Goal: Information Seeking & Learning: Learn about a topic

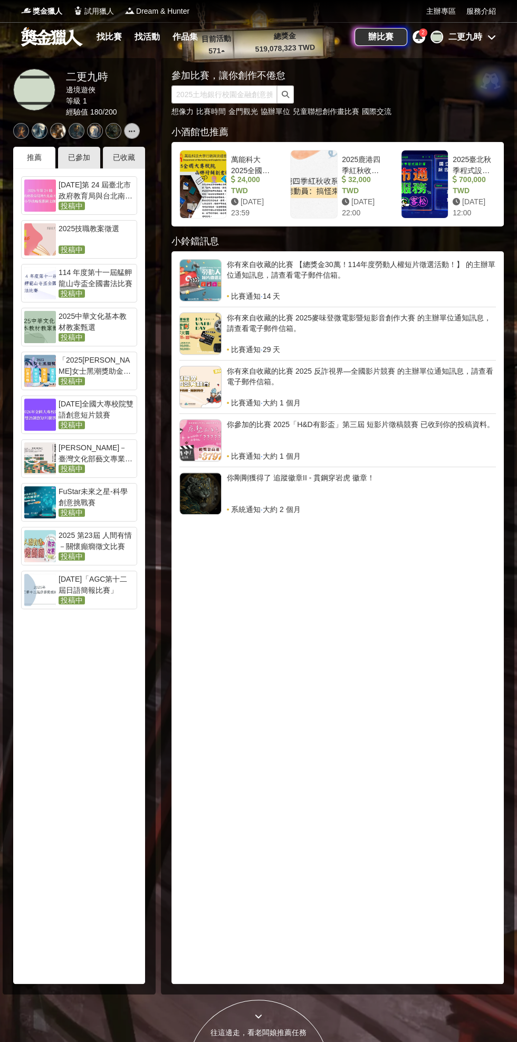
click at [107, 36] on link "找比賽" at bounding box center [109, 37] width 34 height 15
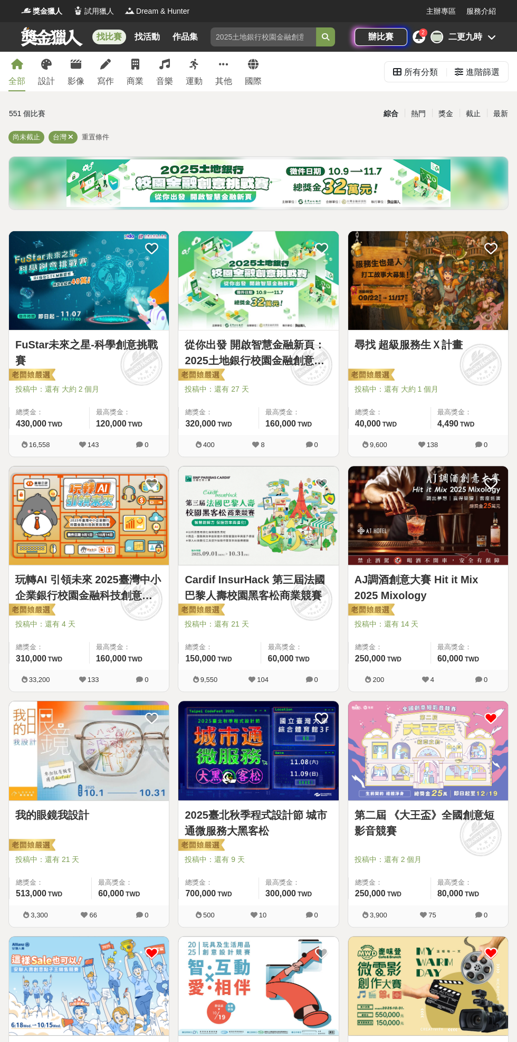
click at [487, 112] on div "最新" at bounding box center [500, 114] width 27 height 18
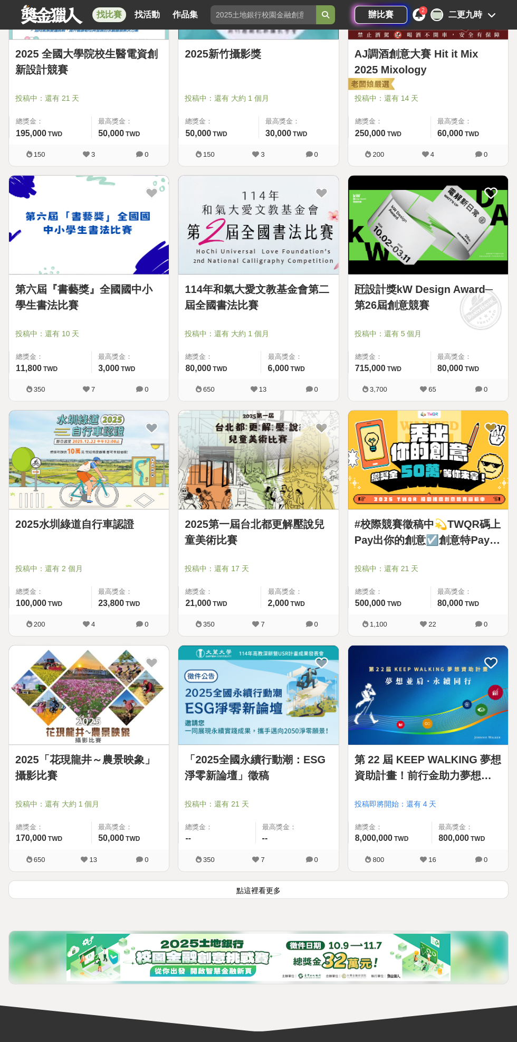
scroll to position [1296, 0]
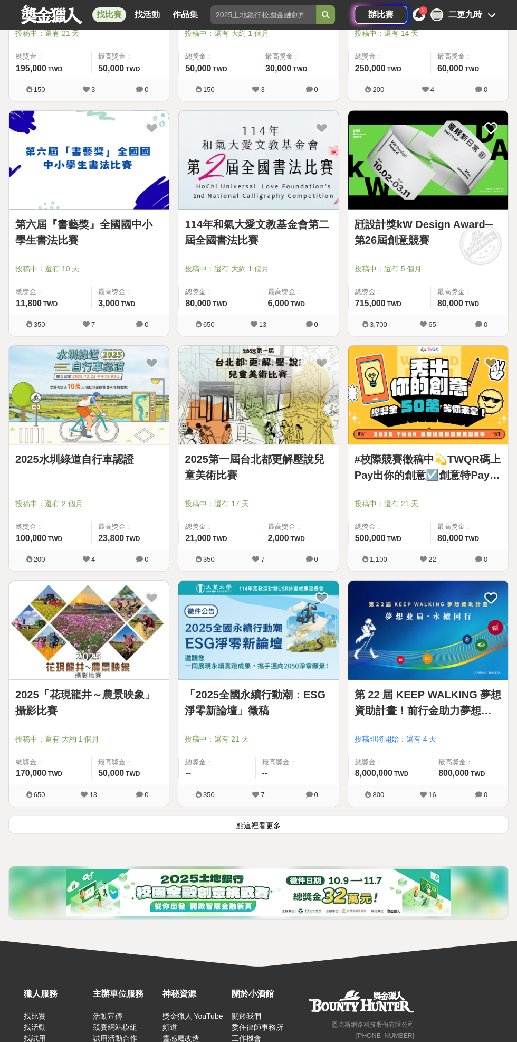
click at [335, 826] on button "點這裡看更多" at bounding box center [258, 824] width 501 height 18
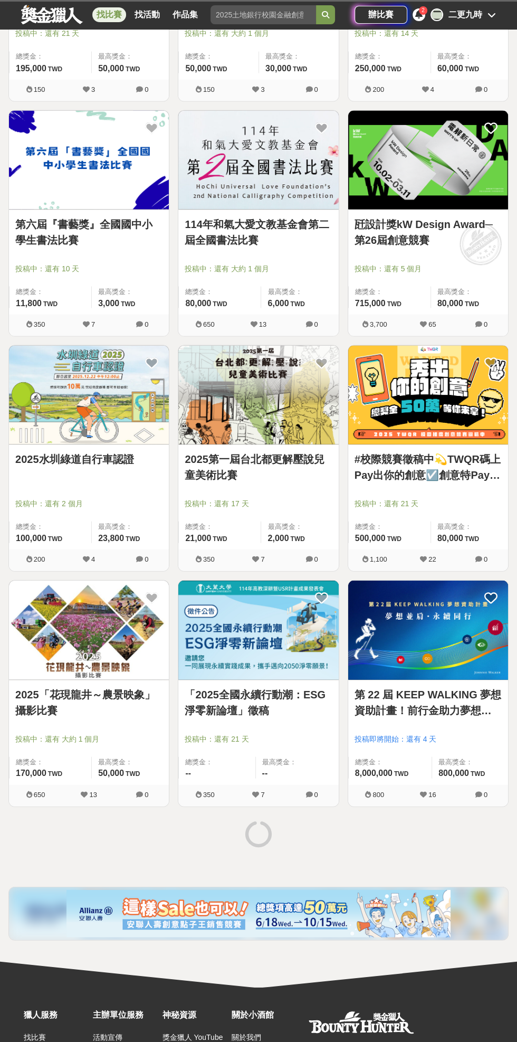
scroll to position [1318, 0]
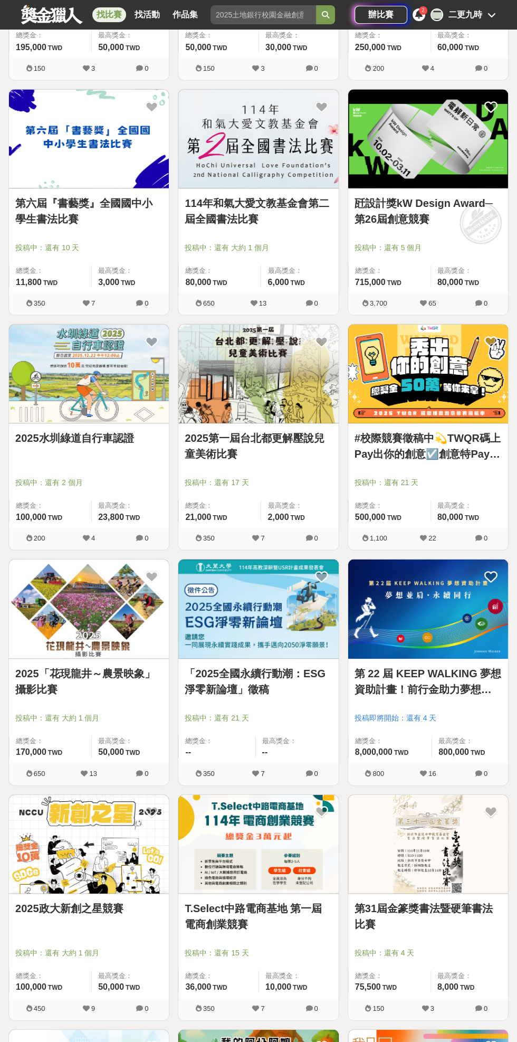
click at [317, 651] on img at bounding box center [258, 608] width 160 height 99
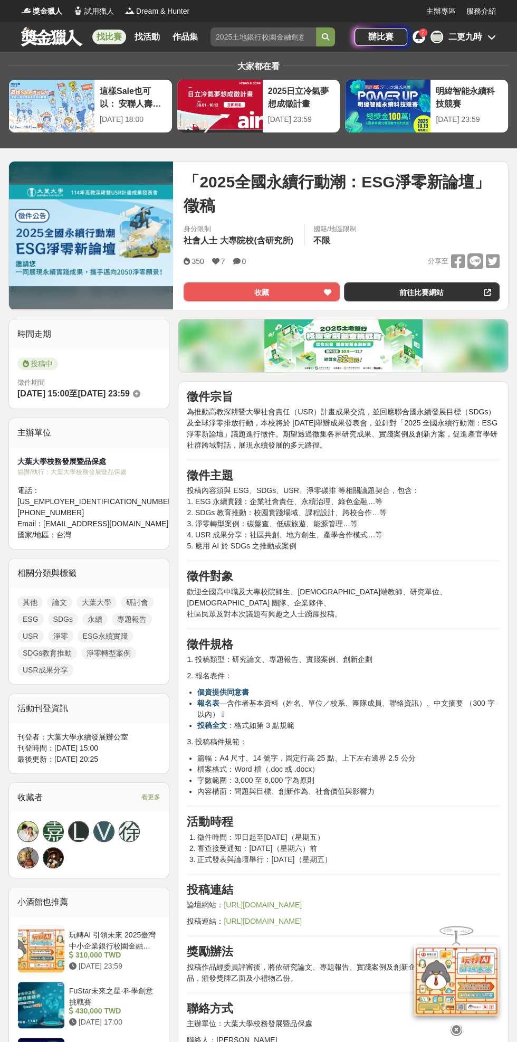
click at [298, 287] on button "收藏" at bounding box center [262, 292] width 156 height 19
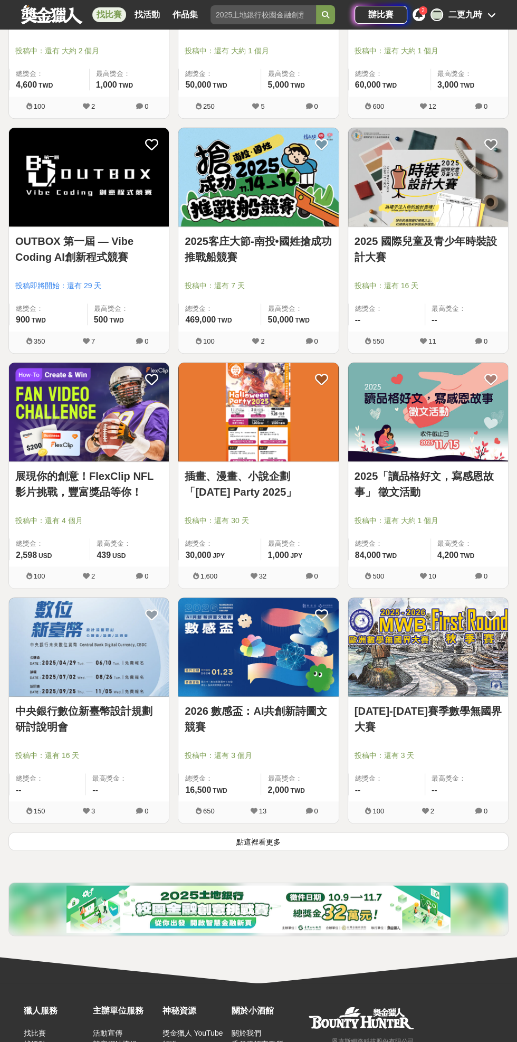
scroll to position [3165, 0]
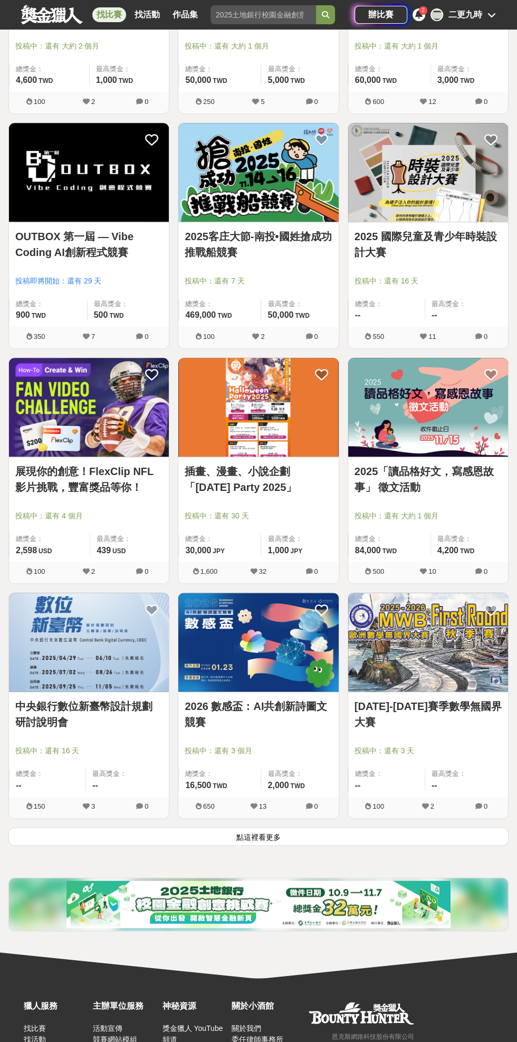
click at [381, 841] on button "點這裡看更多" at bounding box center [258, 836] width 501 height 18
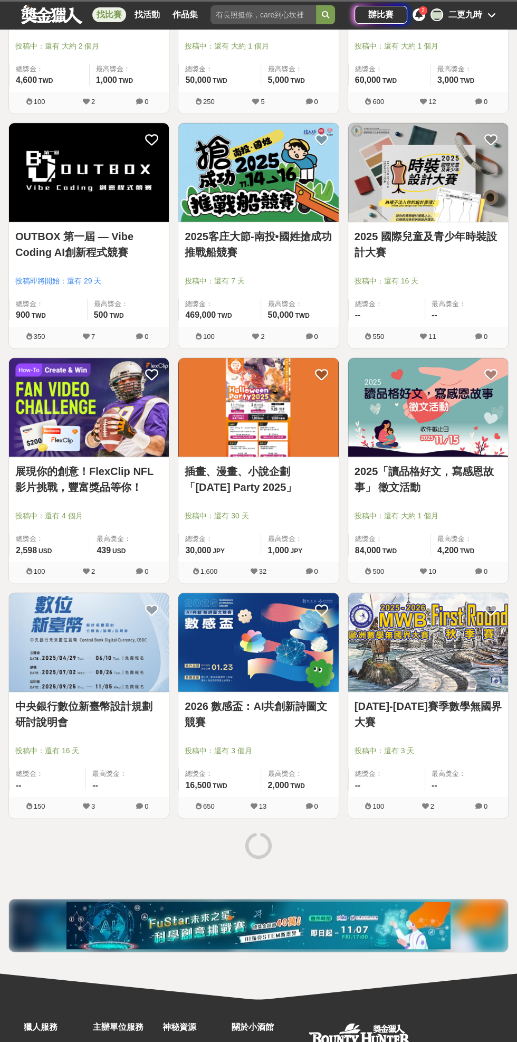
click at [315, 839] on div at bounding box center [258, 847] width 509 height 40
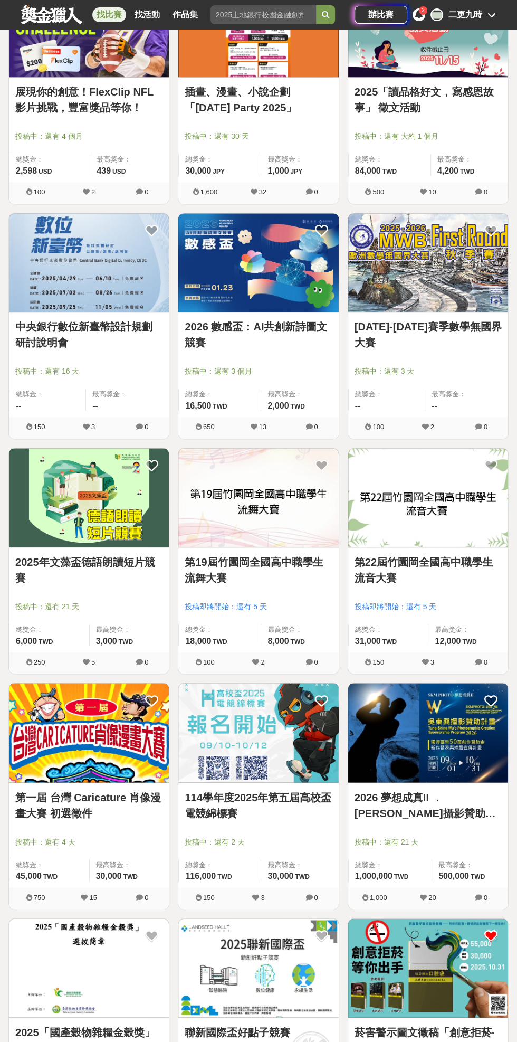
scroll to position [3613, 0]
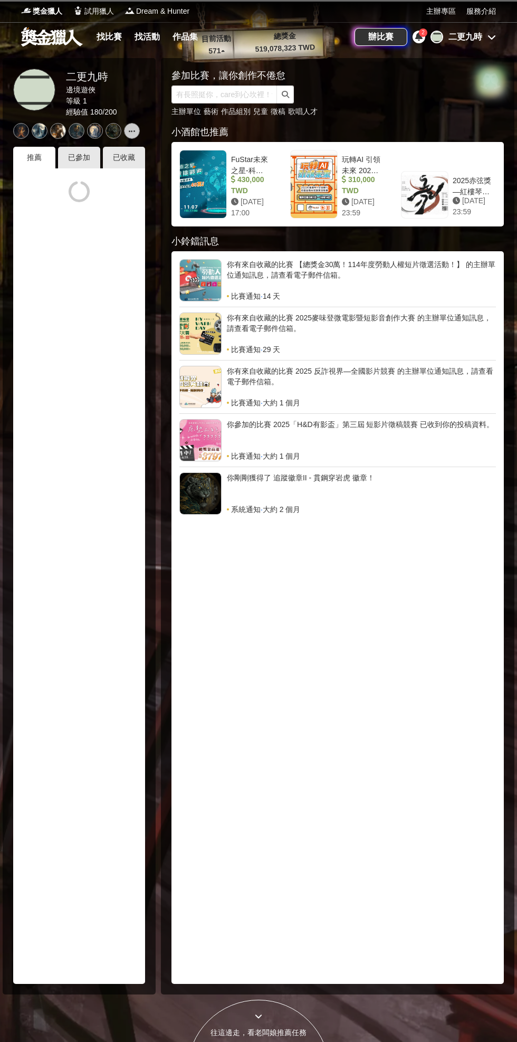
click at [103, 36] on link "找比賽" at bounding box center [109, 37] width 34 height 15
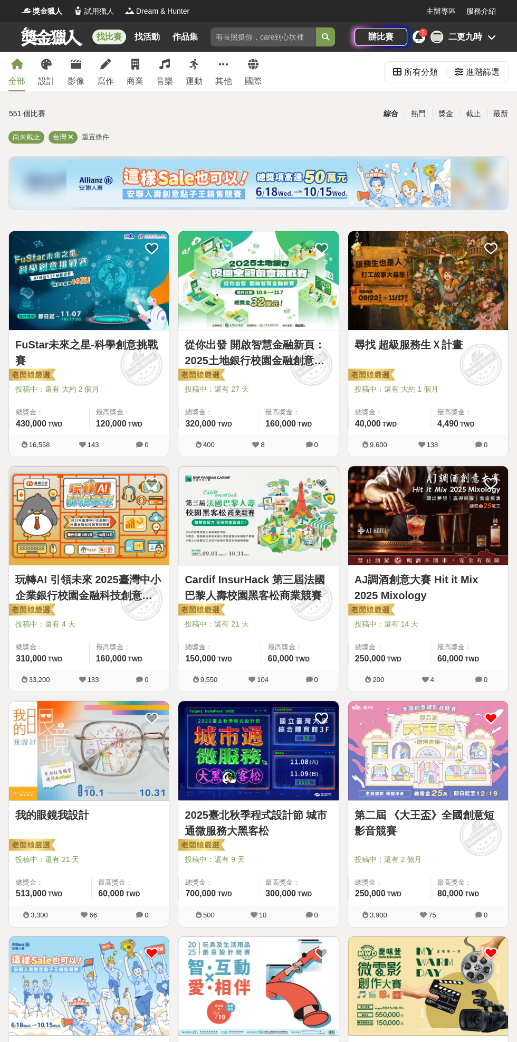
click at [383, 115] on div "綜合" at bounding box center [391, 114] width 27 height 18
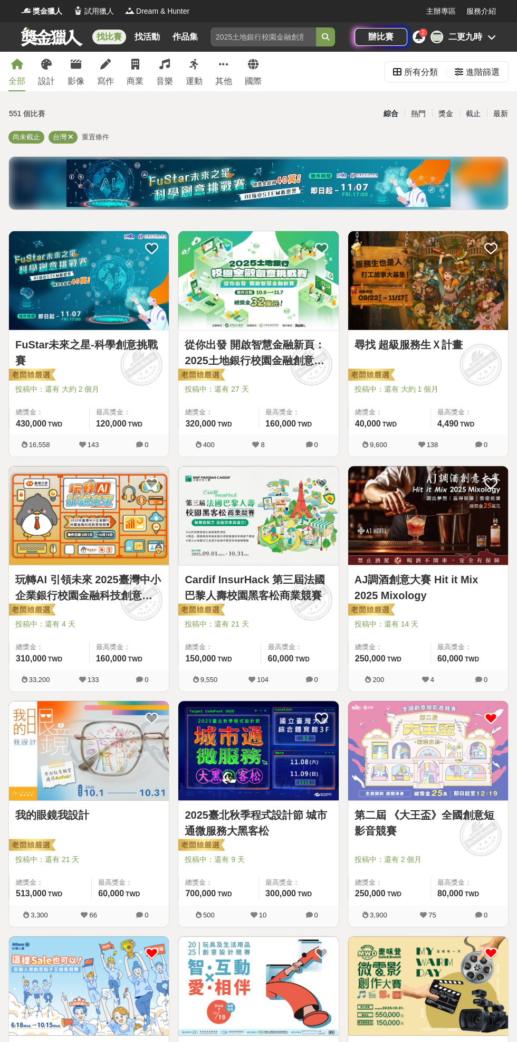
click at [393, 114] on div "綜合" at bounding box center [391, 114] width 27 height 18
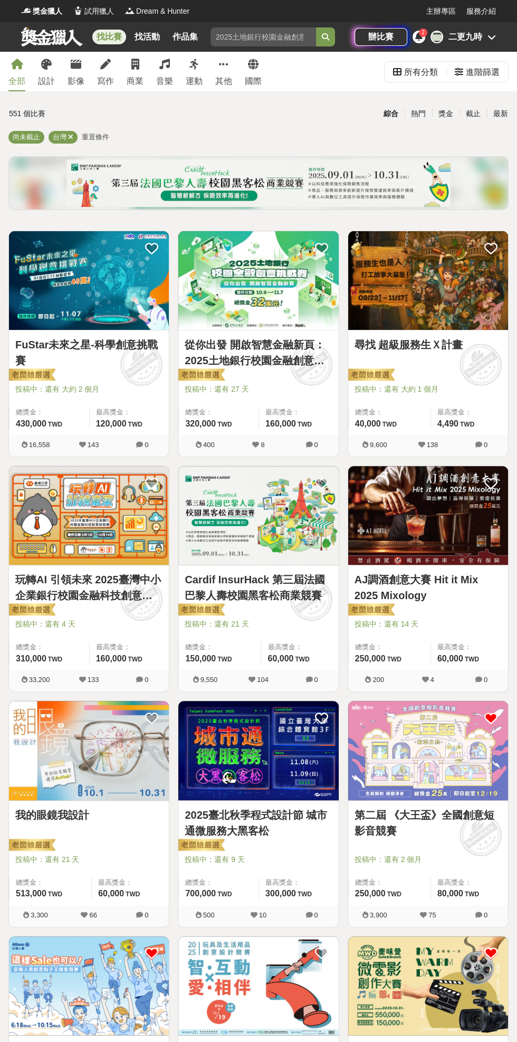
click at [502, 116] on div "最新" at bounding box center [500, 114] width 27 height 18
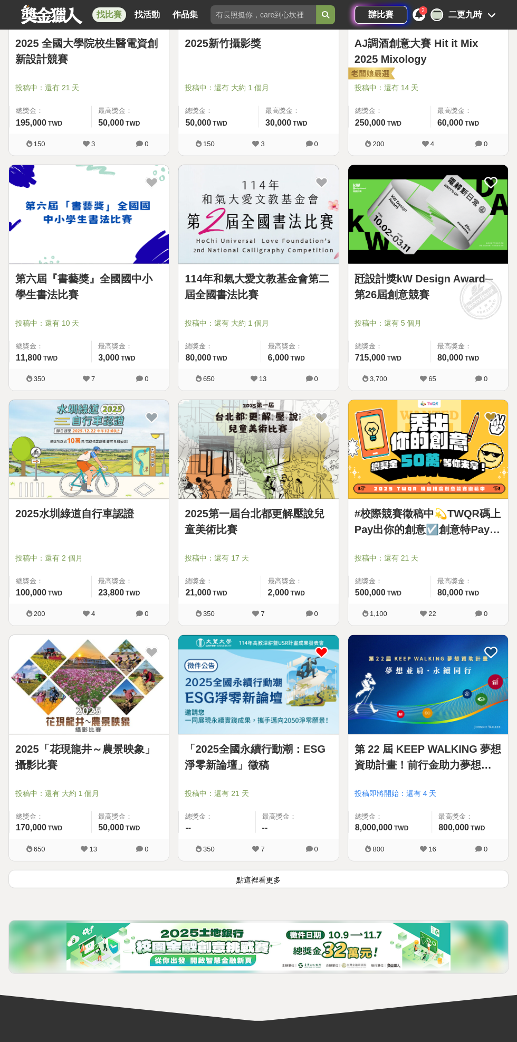
scroll to position [1366, 0]
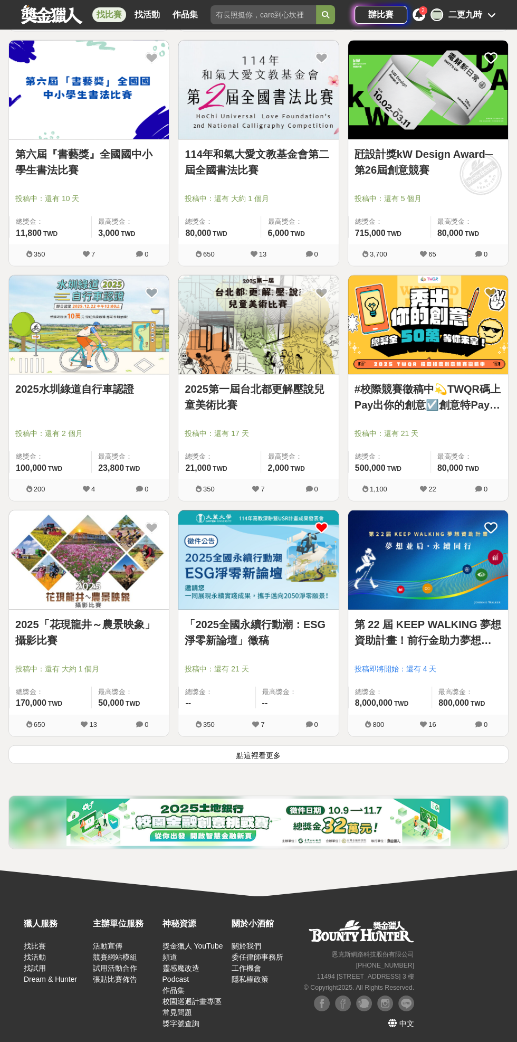
click at [331, 747] on button "點這裡看更多" at bounding box center [258, 755] width 501 height 18
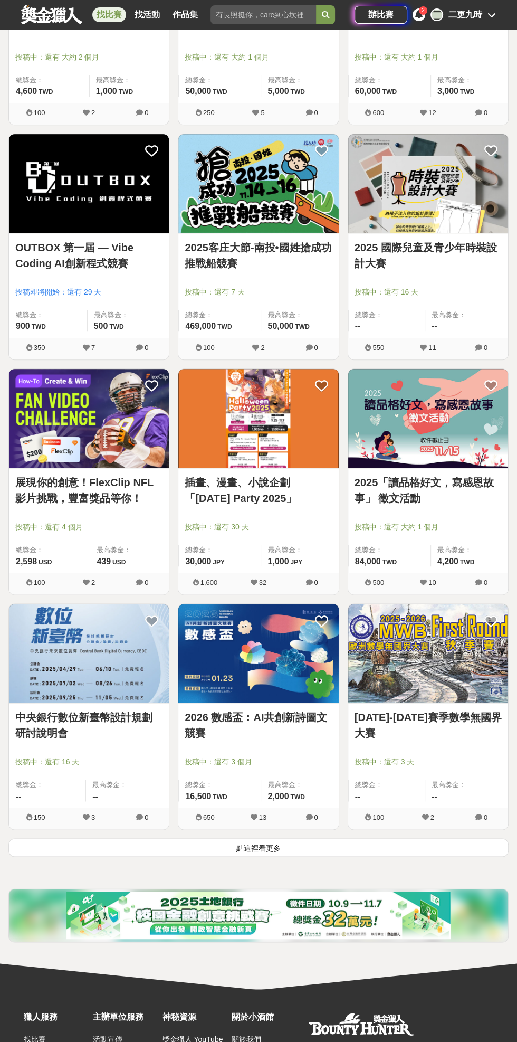
scroll to position [3175, 0]
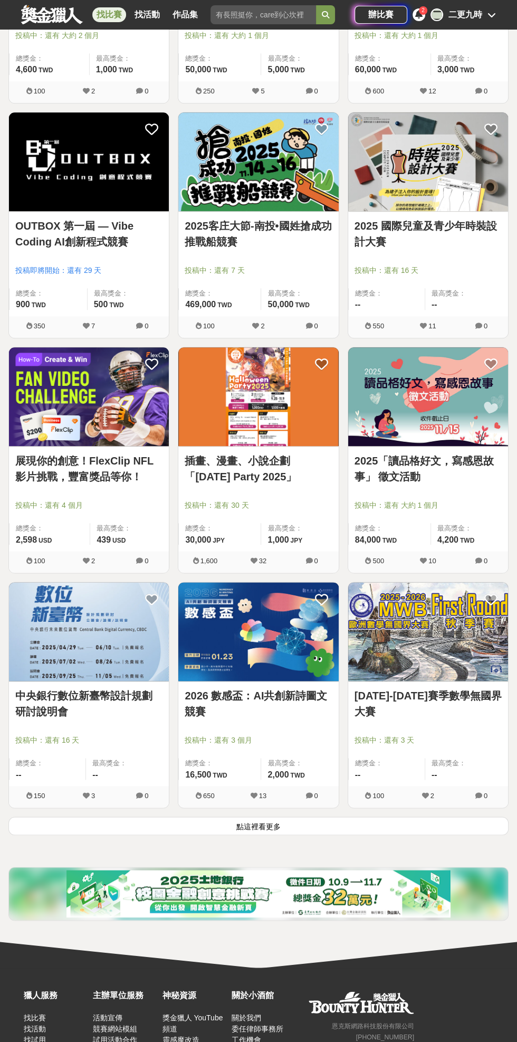
click at [69, 817] on button "點這裡看更多" at bounding box center [258, 826] width 501 height 18
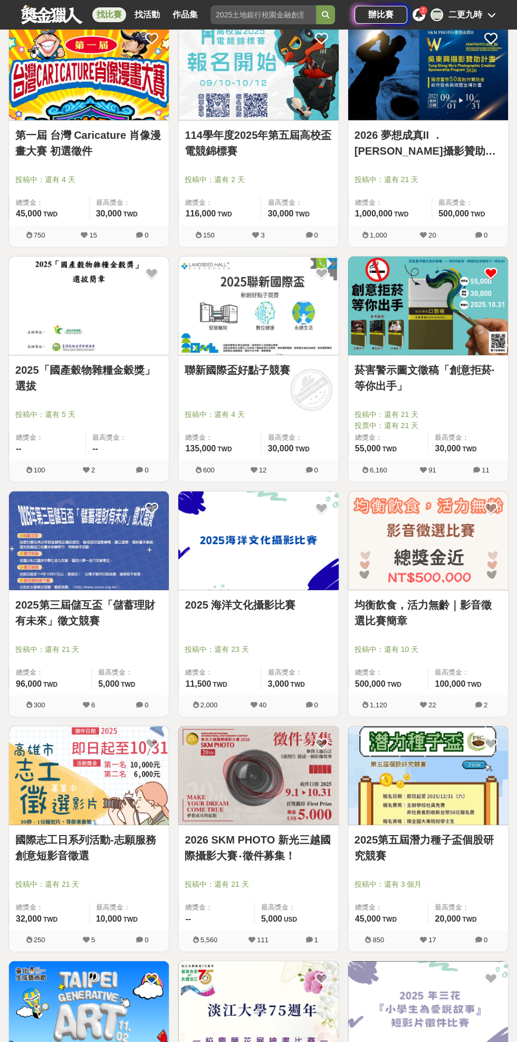
scroll to position [4212, 0]
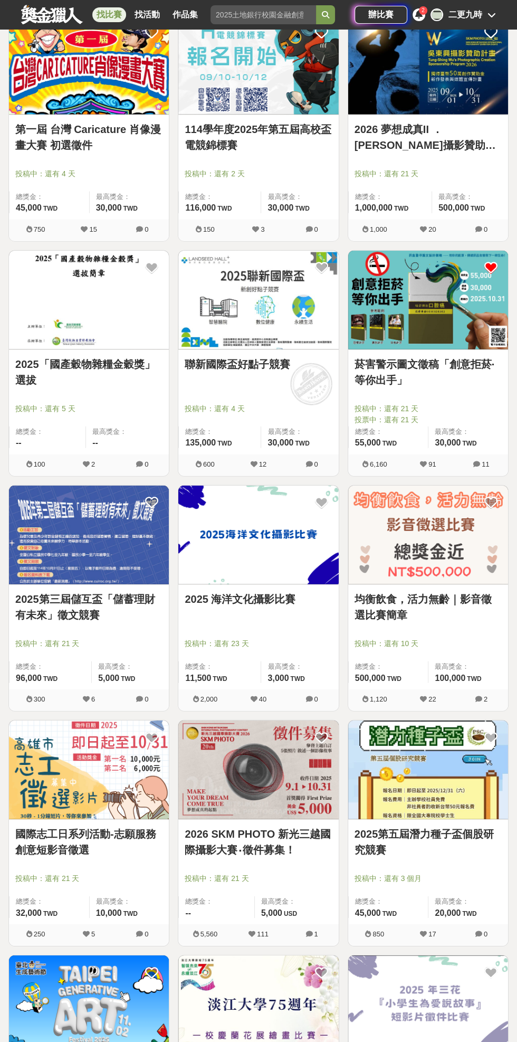
click at [444, 337] on img at bounding box center [429, 300] width 160 height 99
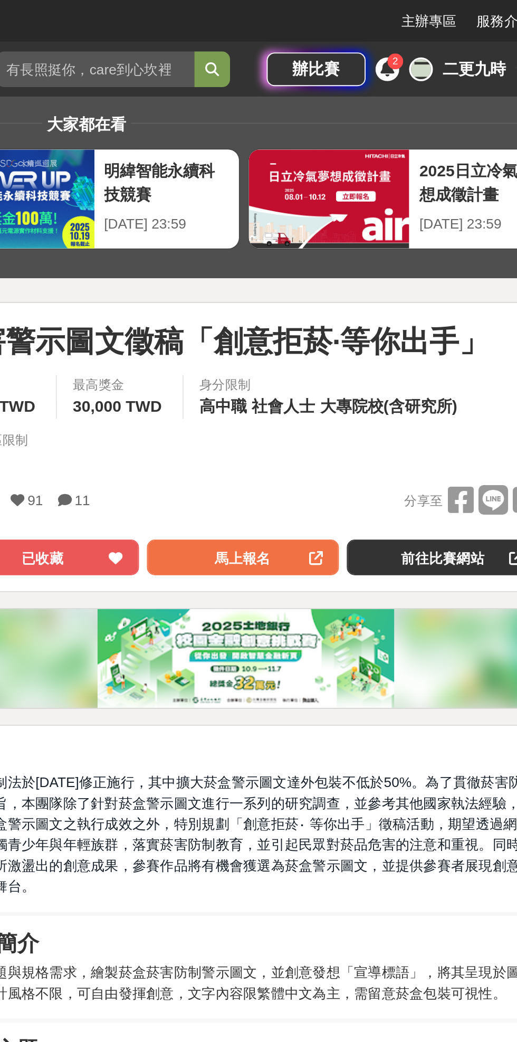
click at [370, 295] on link "馬上報名" at bounding box center [342, 297] width 102 height 19
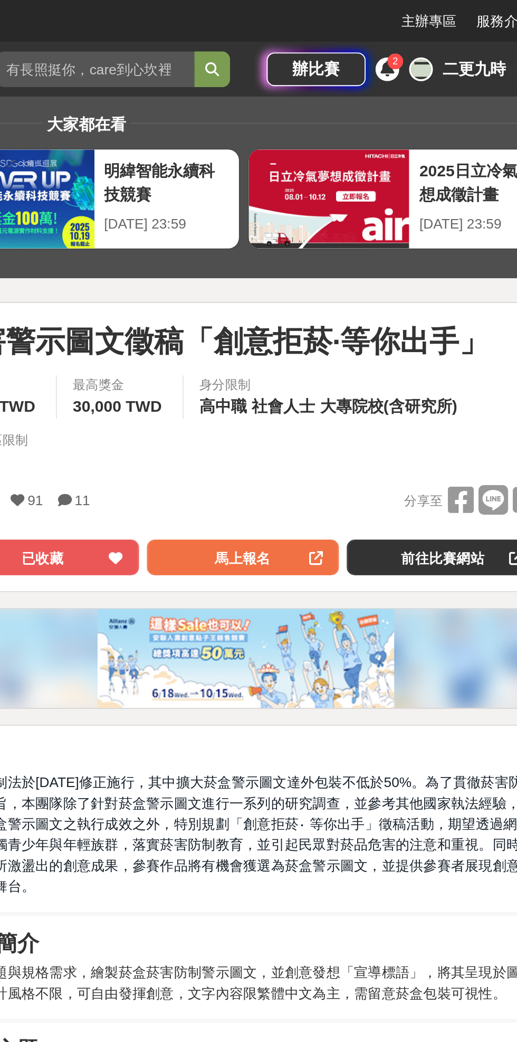
click at [456, 302] on link "前往比賽網站" at bounding box center [449, 297] width 102 height 19
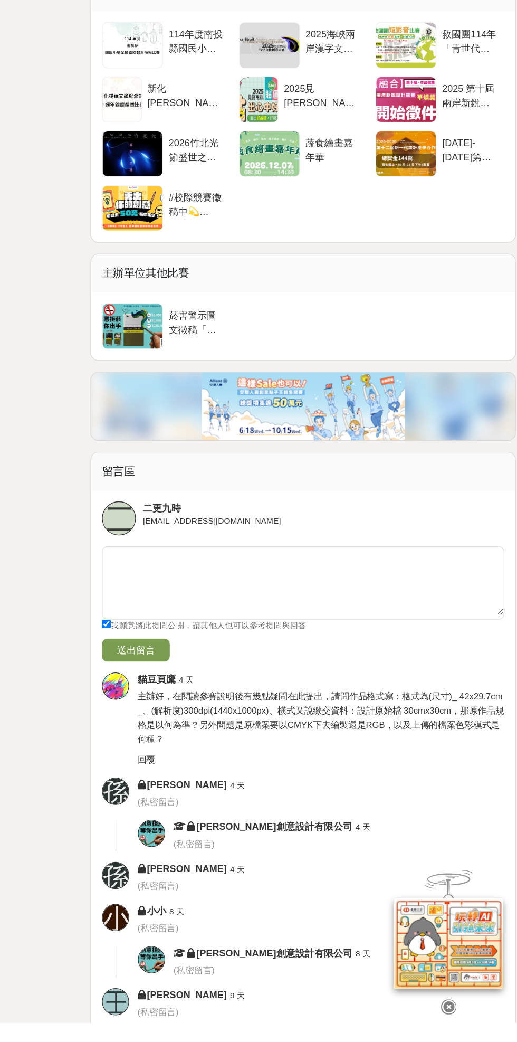
scroll to position [1824, 0]
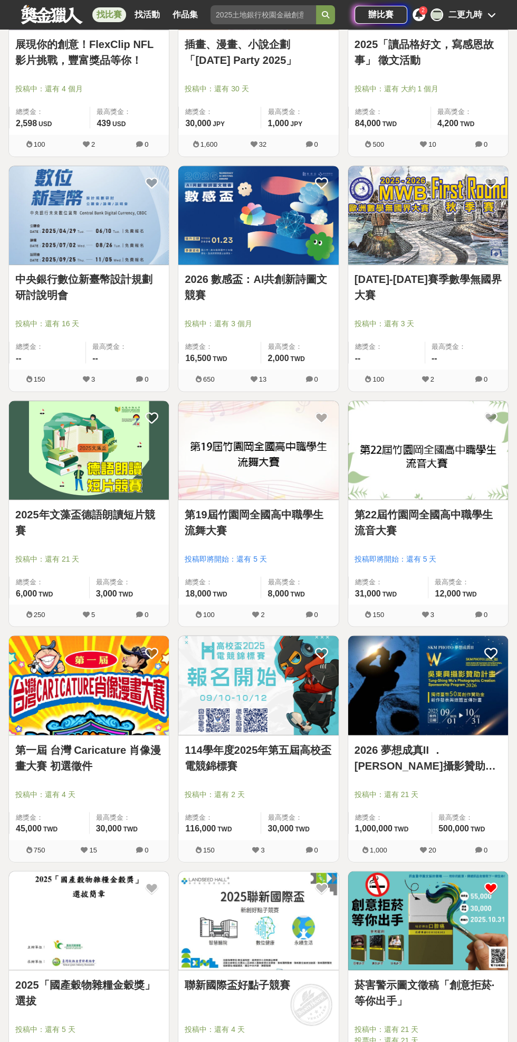
scroll to position [4212, 0]
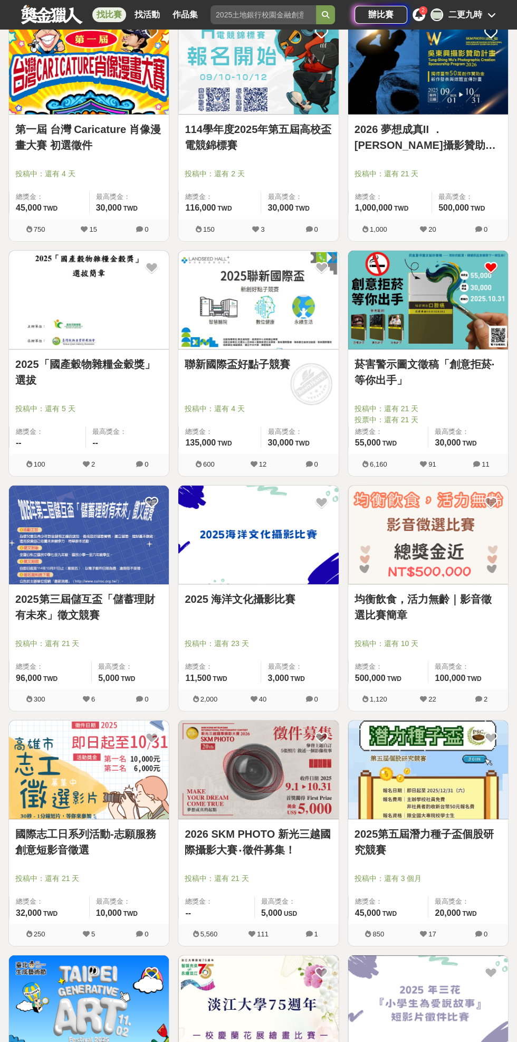
click at [55, 827] on link "國際志工日系列活動-志願服務創意短影音徵選" at bounding box center [88, 842] width 147 height 32
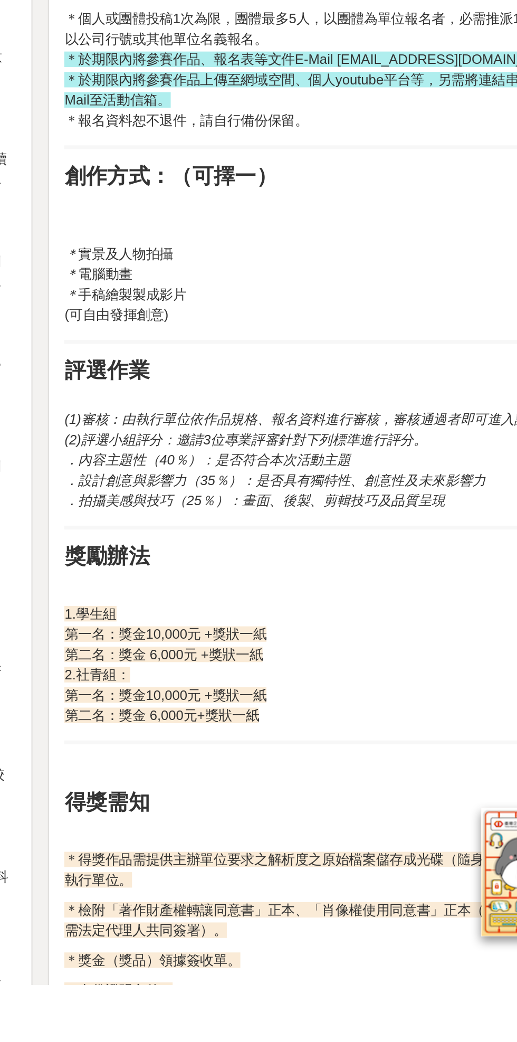
scroll to position [529, 0]
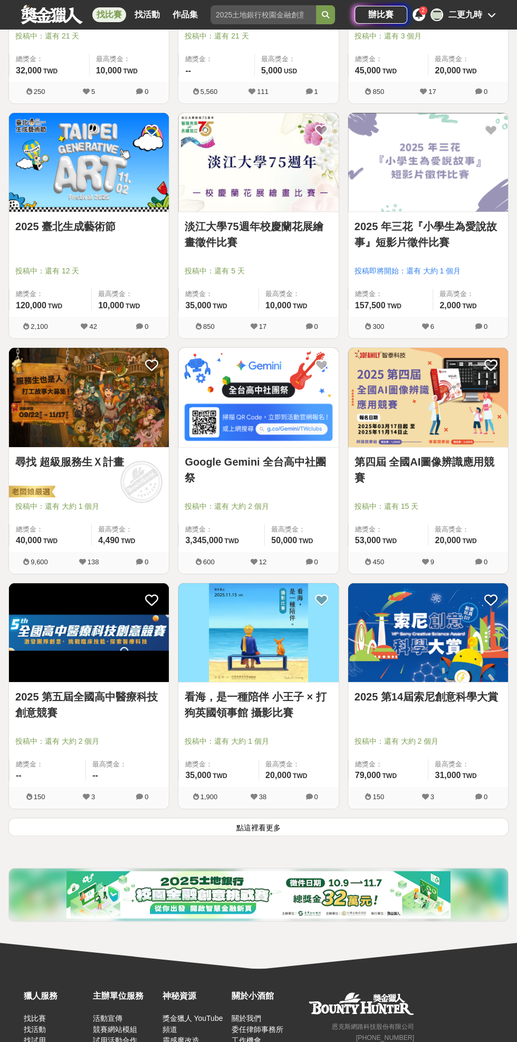
scroll to position [5055, 0]
click at [395, 822] on button "點這裡看更多" at bounding box center [258, 827] width 501 height 18
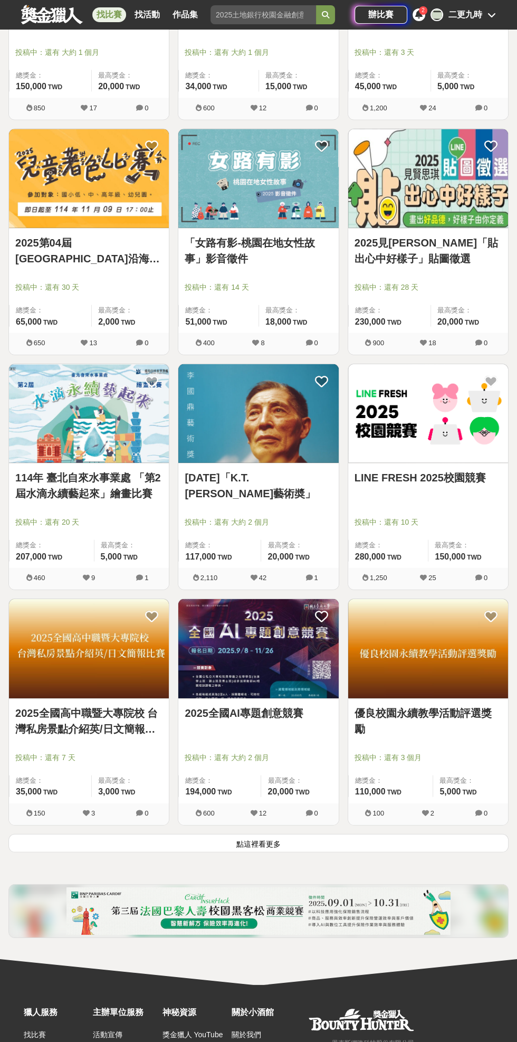
scroll to position [6933, 0]
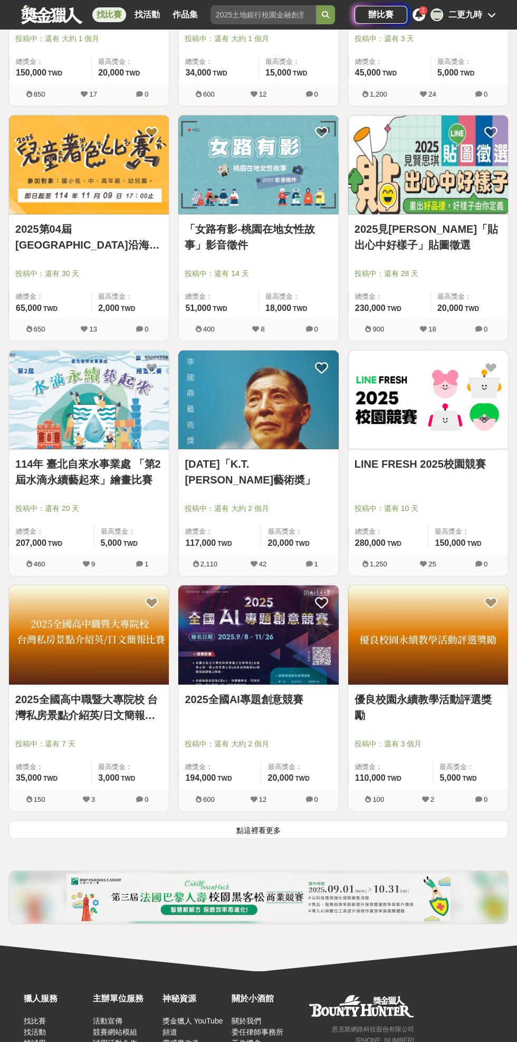
click at [393, 822] on button "點這裡看更多" at bounding box center [258, 830] width 501 height 18
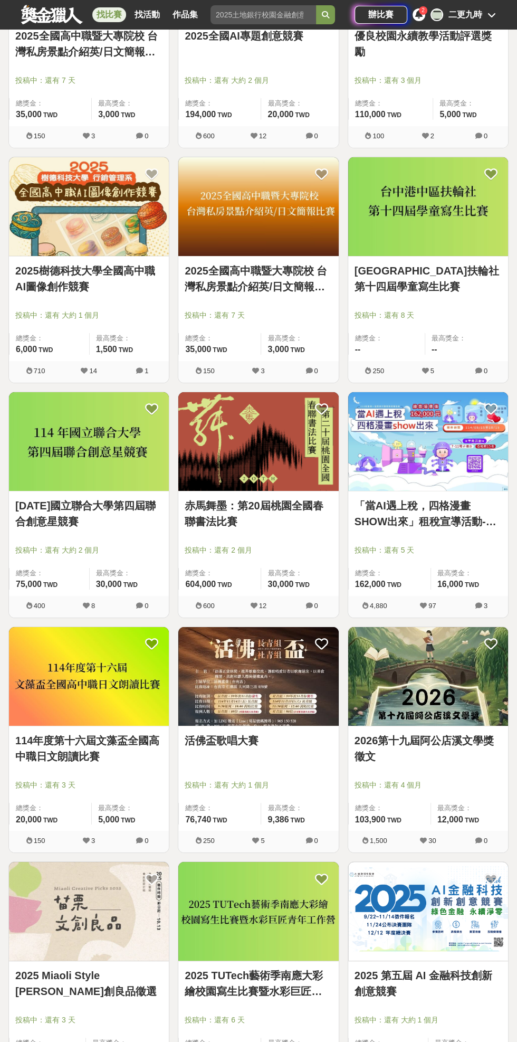
scroll to position [7656, 0]
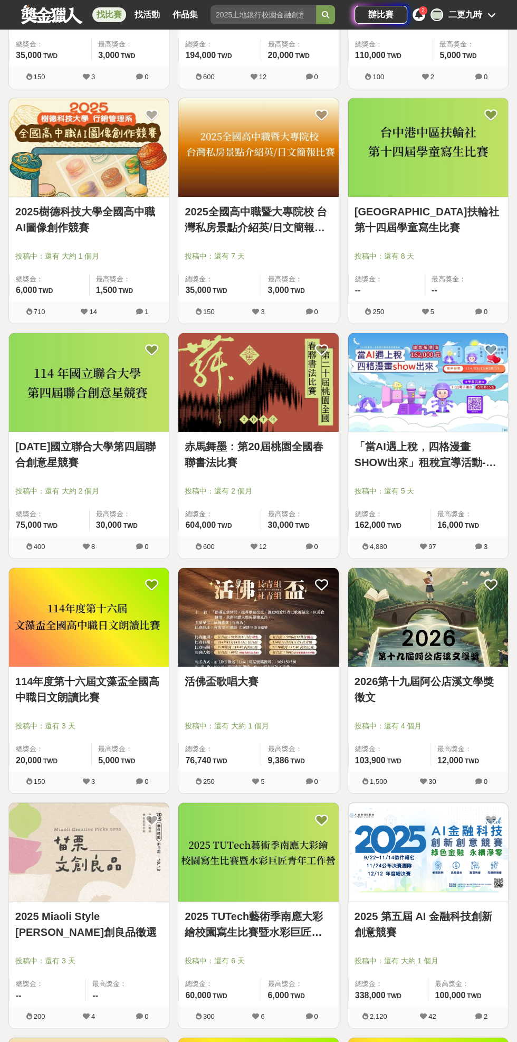
click at [442, 674] on link "2026第十九屆阿公店溪文學獎徵文" at bounding box center [428, 690] width 147 height 32
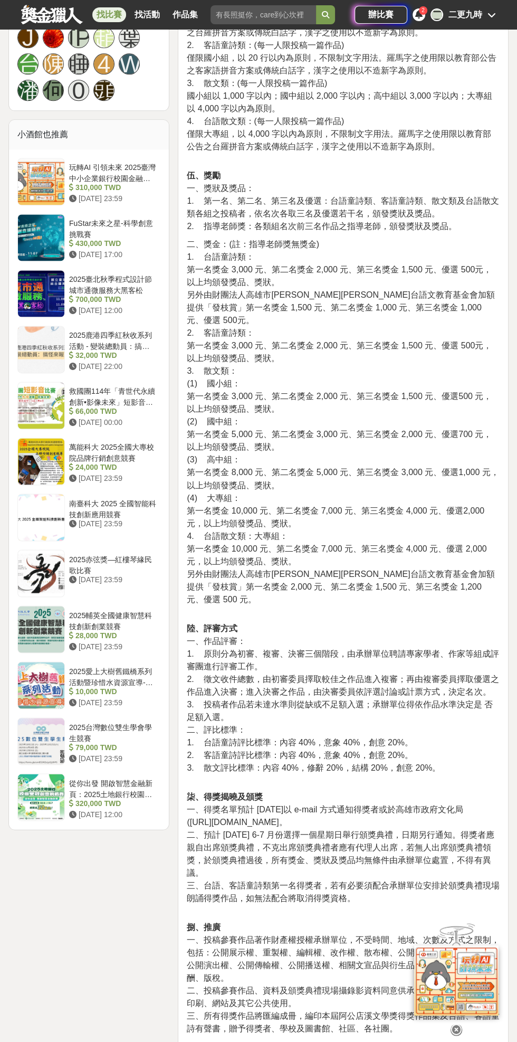
scroll to position [873, 0]
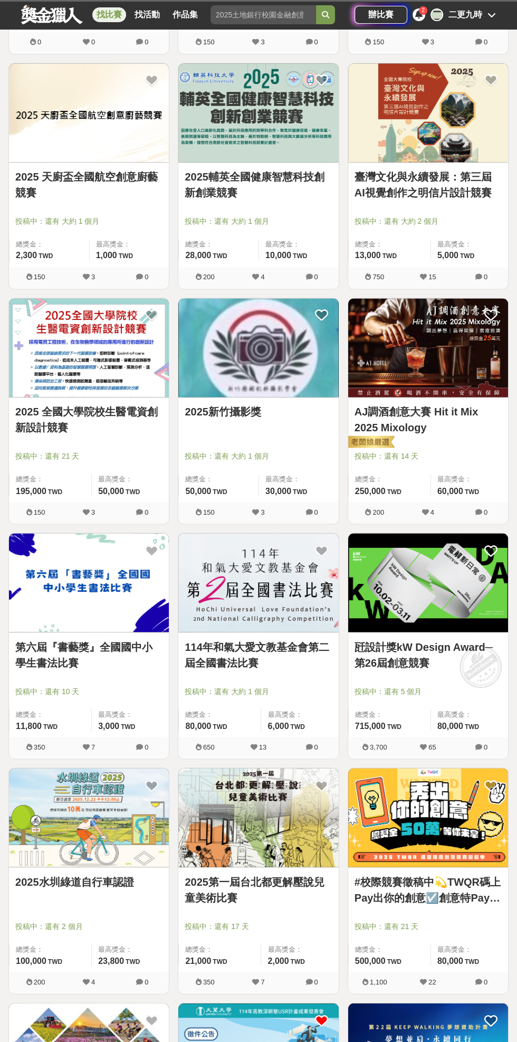
scroll to position [7656, 0]
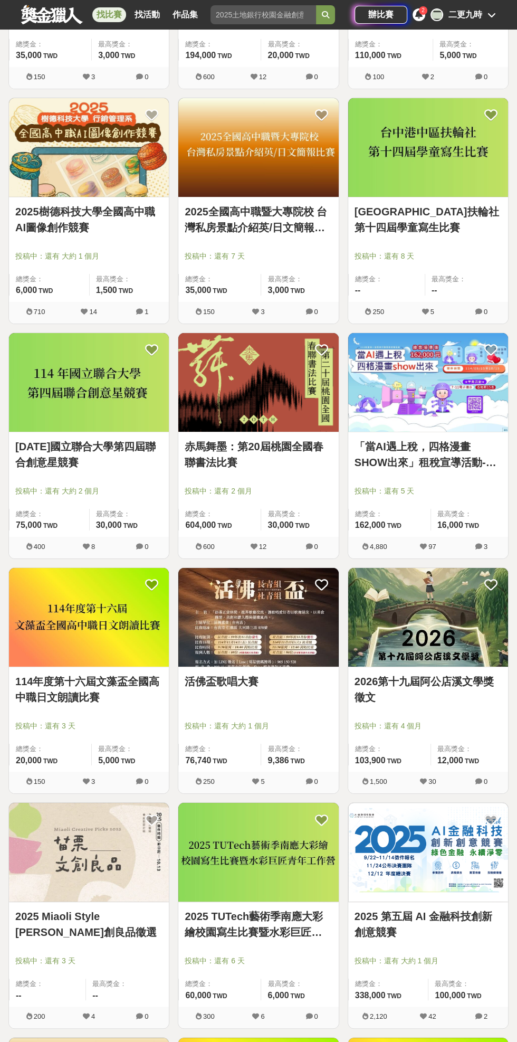
click at [118, 873] on img at bounding box center [89, 852] width 160 height 99
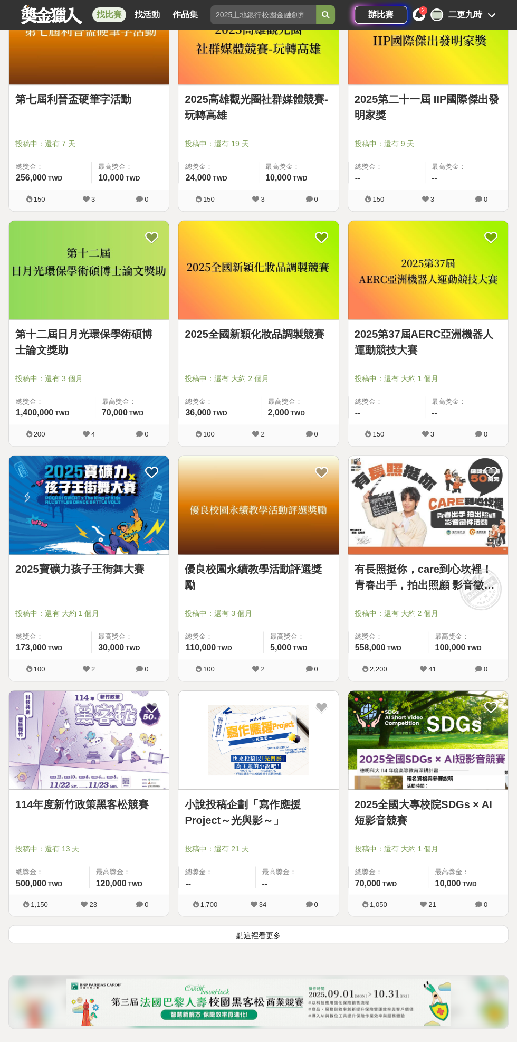
scroll to position [8717, 0]
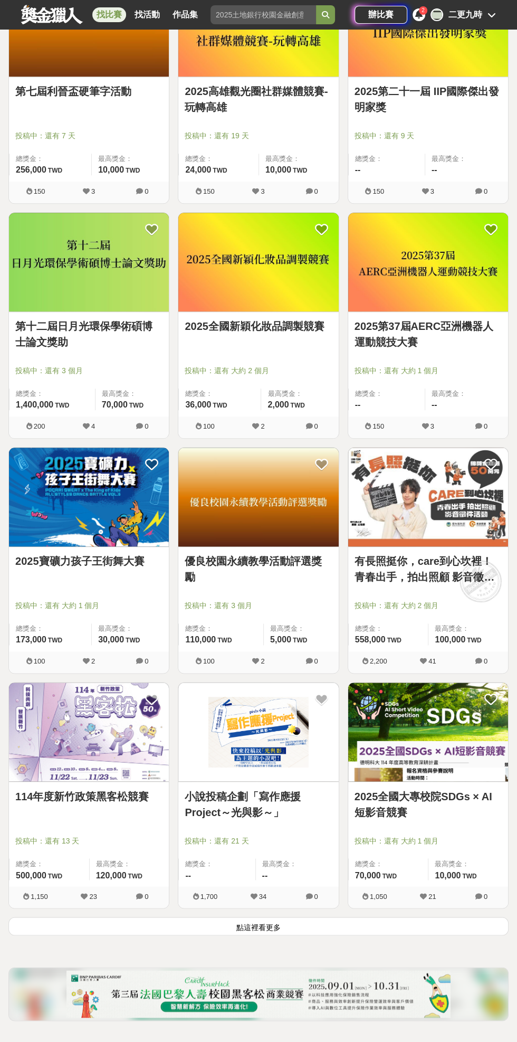
click at [387, 922] on button "點這裡看更多" at bounding box center [258, 926] width 501 height 18
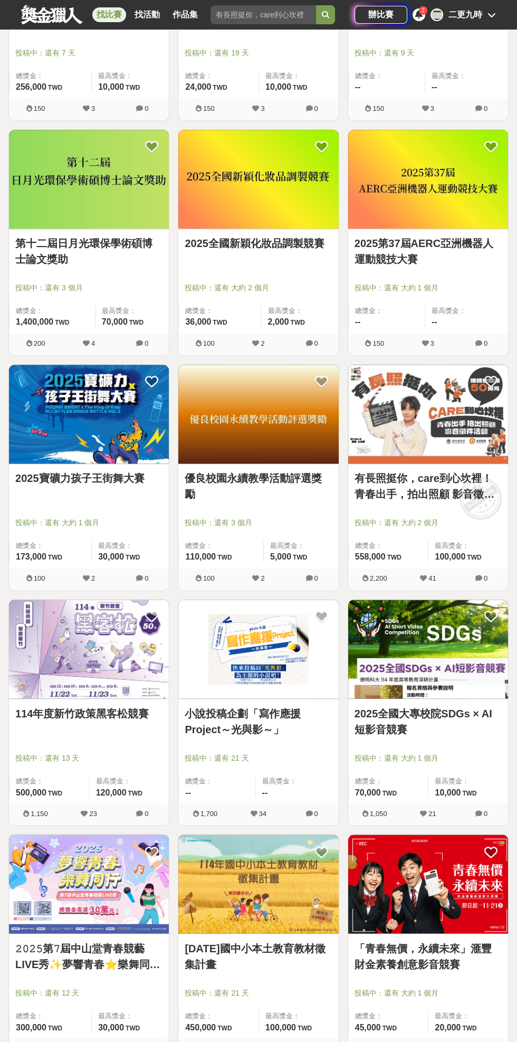
scroll to position [8893, 0]
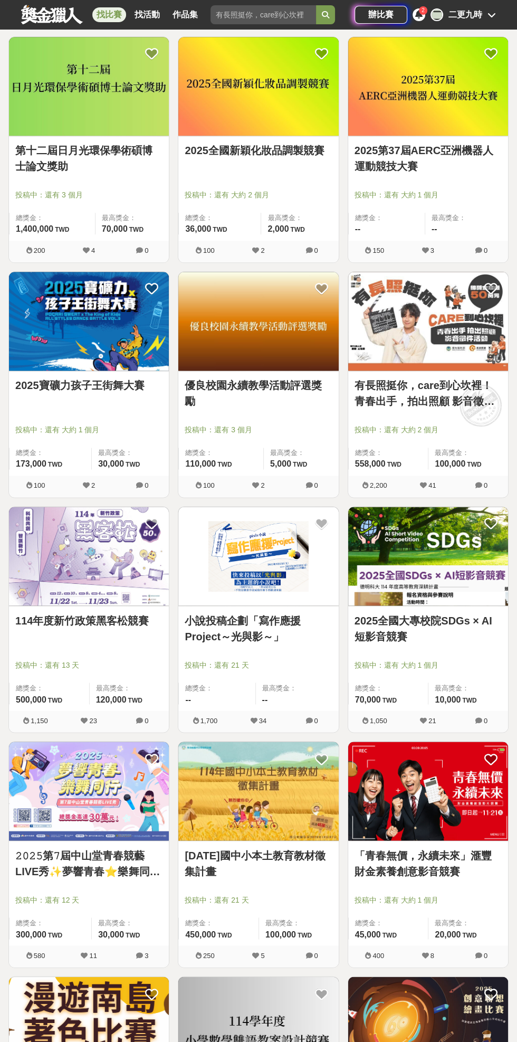
click at [435, 857] on link "「青春無價，永續未來」滙豐財金素養創意影音競賽" at bounding box center [428, 864] width 147 height 32
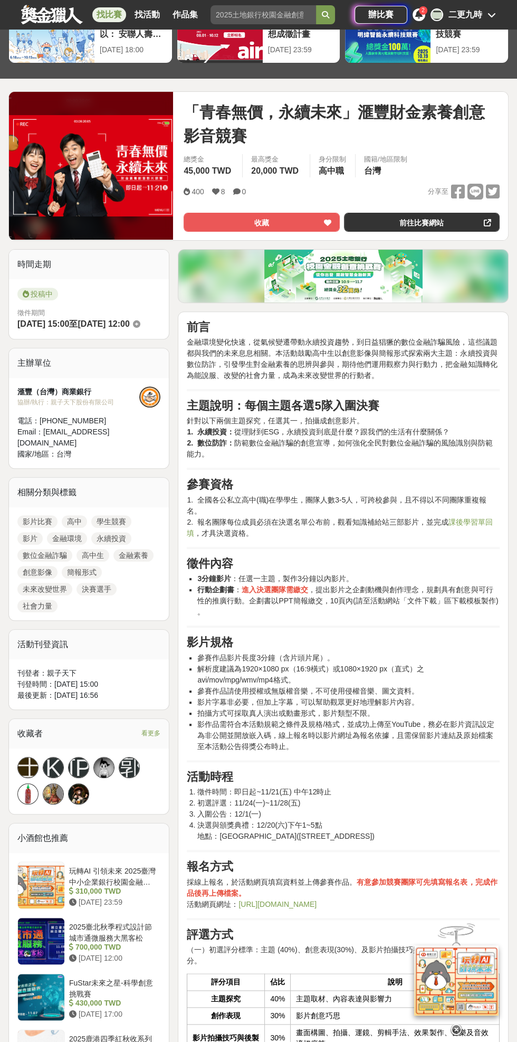
scroll to position [74, 0]
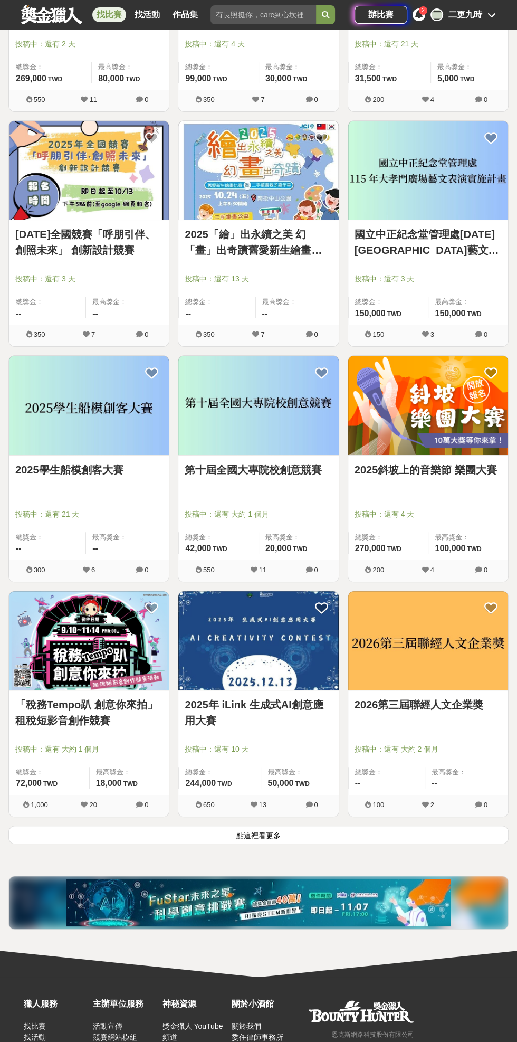
scroll to position [10691, 0]
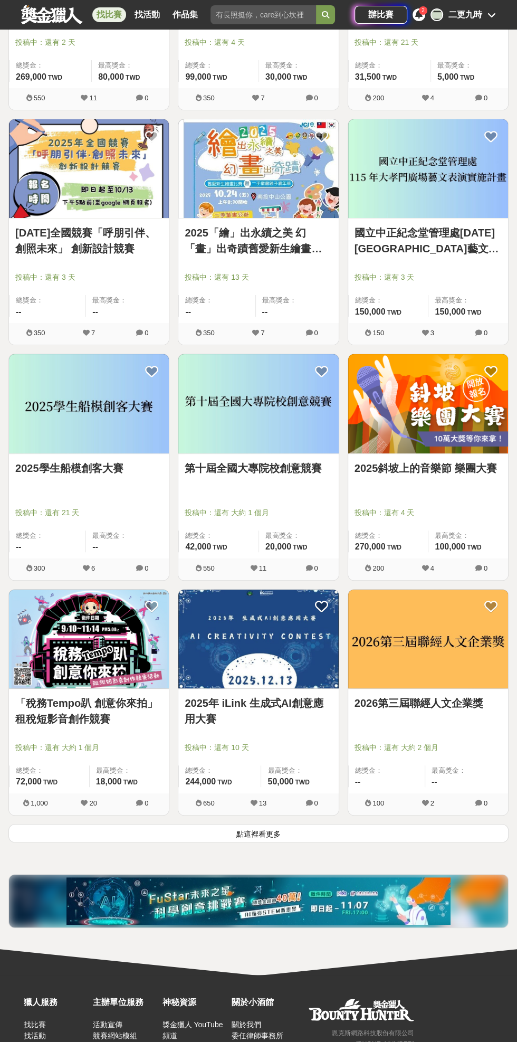
click at [398, 828] on button "點這裡看更多" at bounding box center [258, 833] width 501 height 18
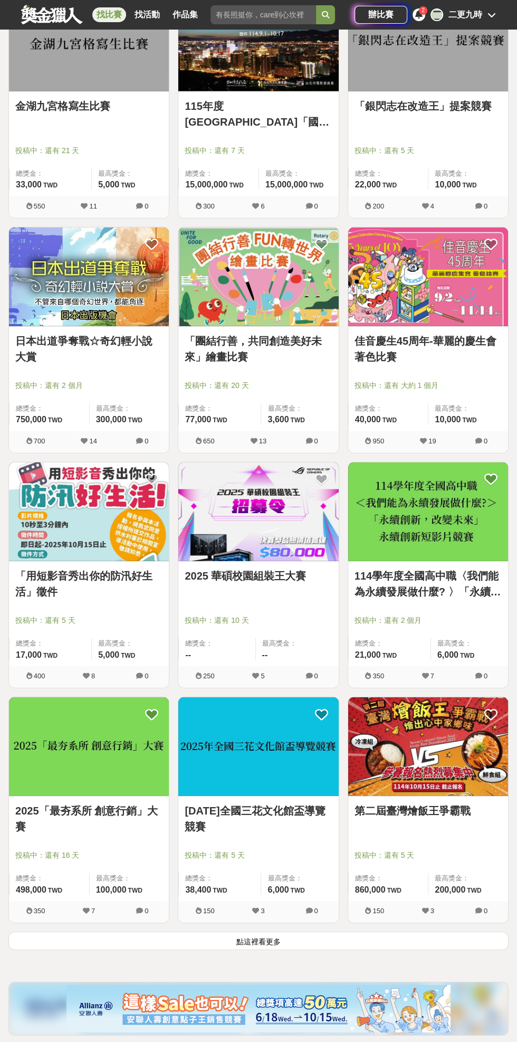
scroll to position [12464, 0]
click at [348, 932] on button "點這裡看更多" at bounding box center [258, 941] width 501 height 18
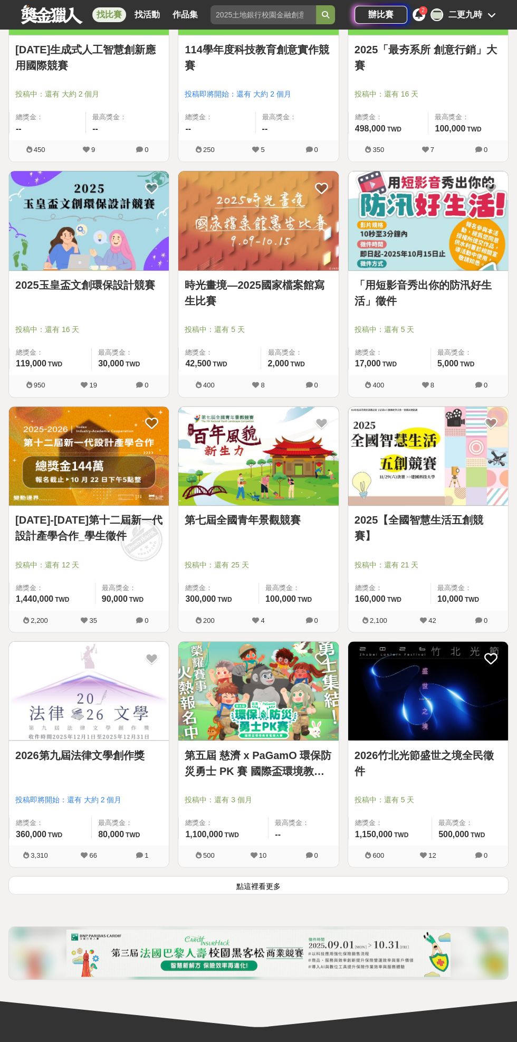
scroll to position [14411, 0]
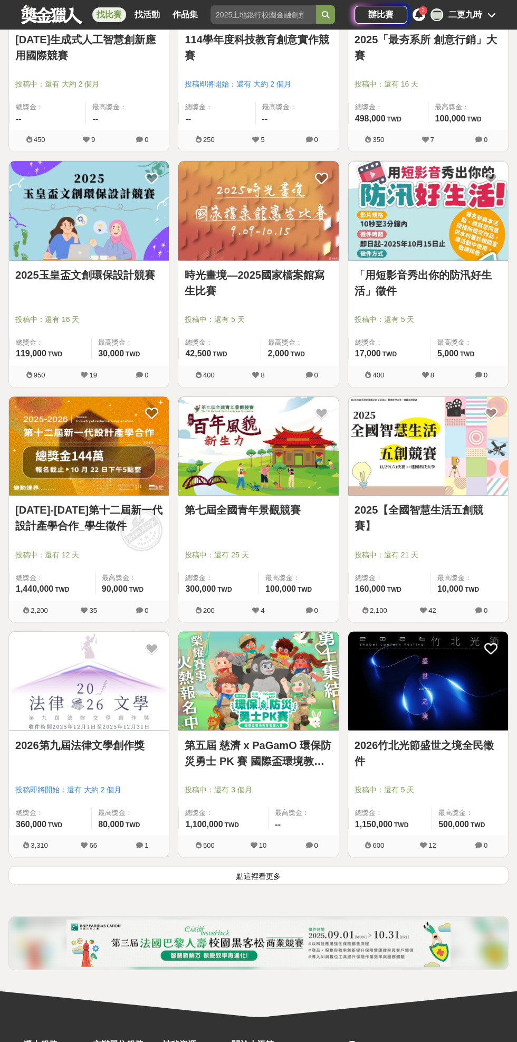
click at [385, 866] on button "點這裡看更多" at bounding box center [258, 875] width 501 height 18
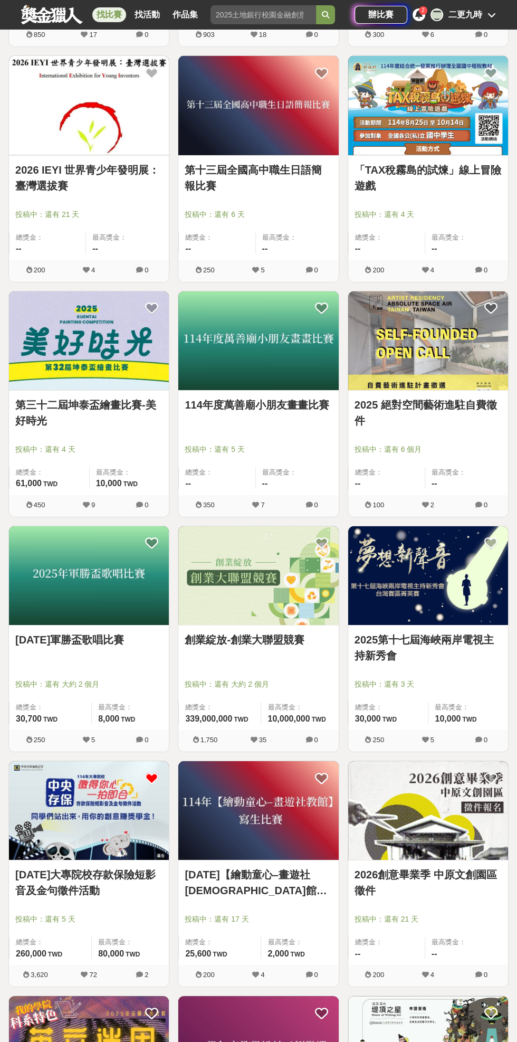
scroll to position [15694, 0]
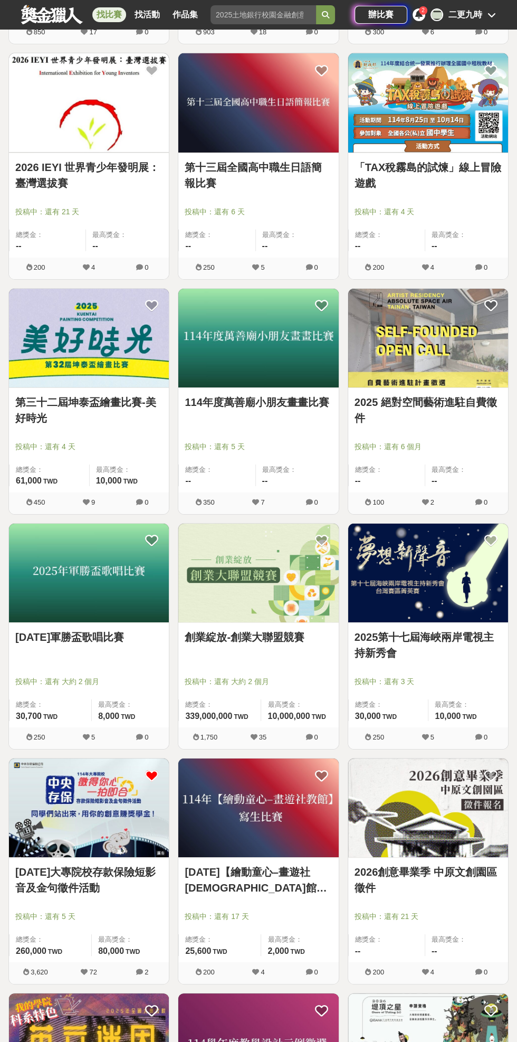
click at [128, 820] on img at bounding box center [89, 808] width 160 height 99
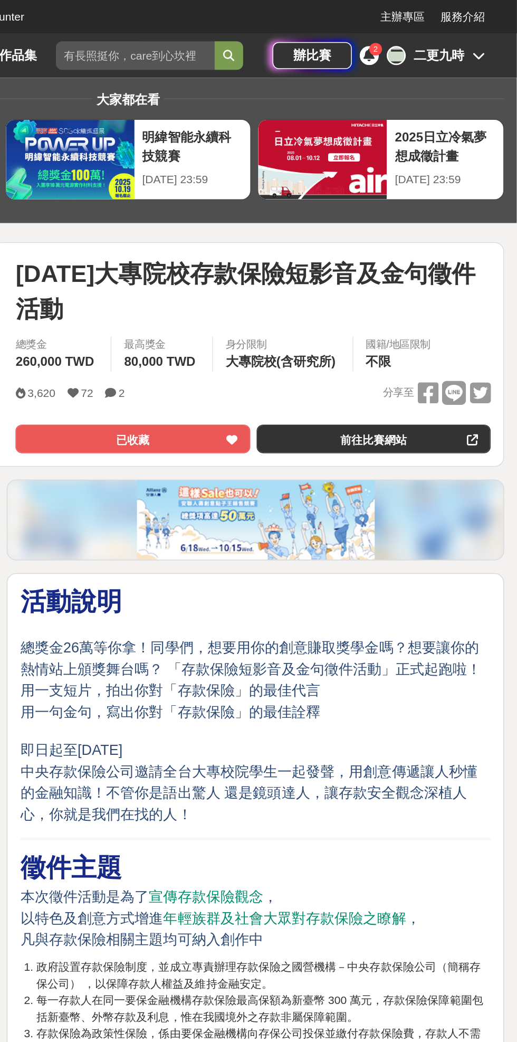
click at [369, 272] on div "3,620 72 2 分享至 已收藏 前往比賽網站" at bounding box center [342, 277] width 316 height 48
click at [379, 298] on link "前往比賽網站" at bounding box center [422, 292] width 156 height 19
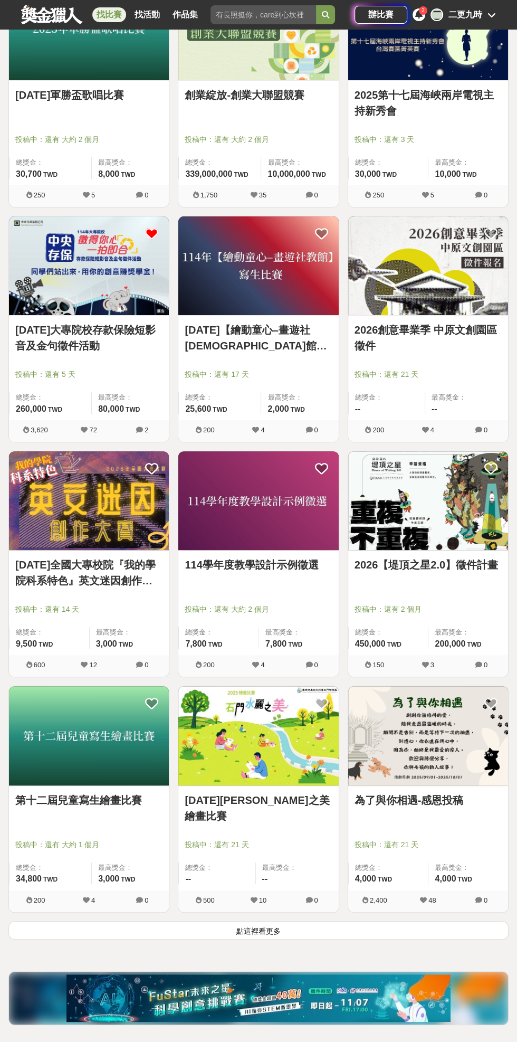
scroll to position [16244, 0]
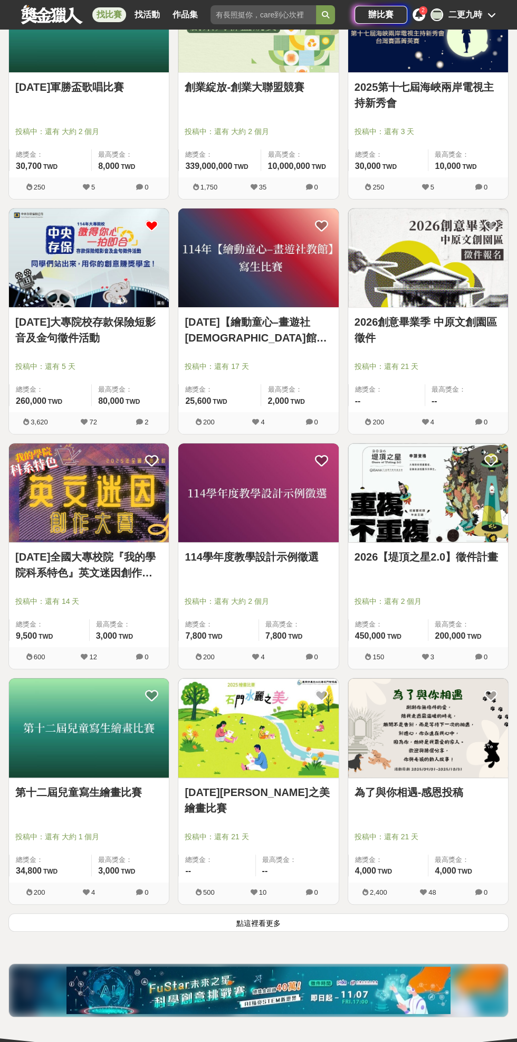
click at [78, 915] on button "點這裡看更多" at bounding box center [258, 923] width 501 height 18
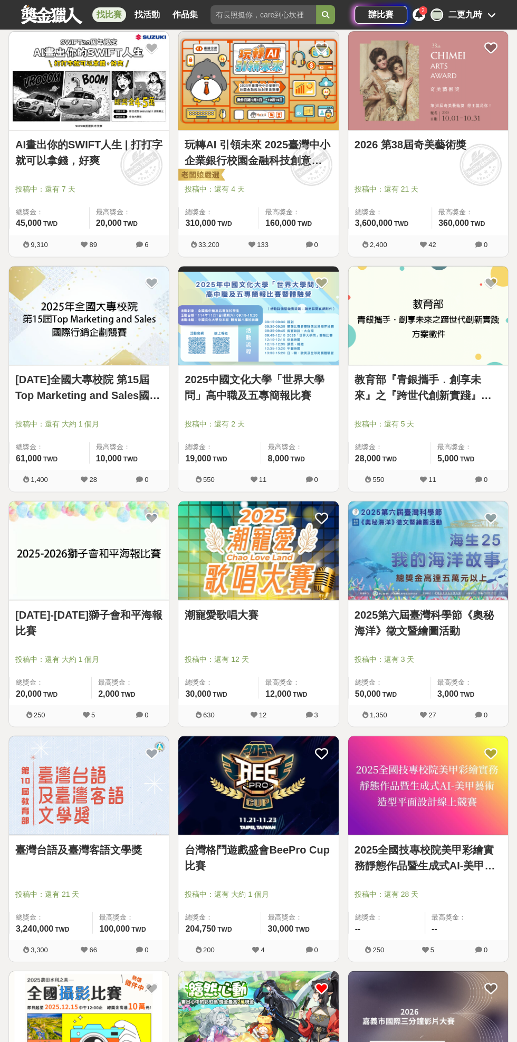
scroll to position [17137, 0]
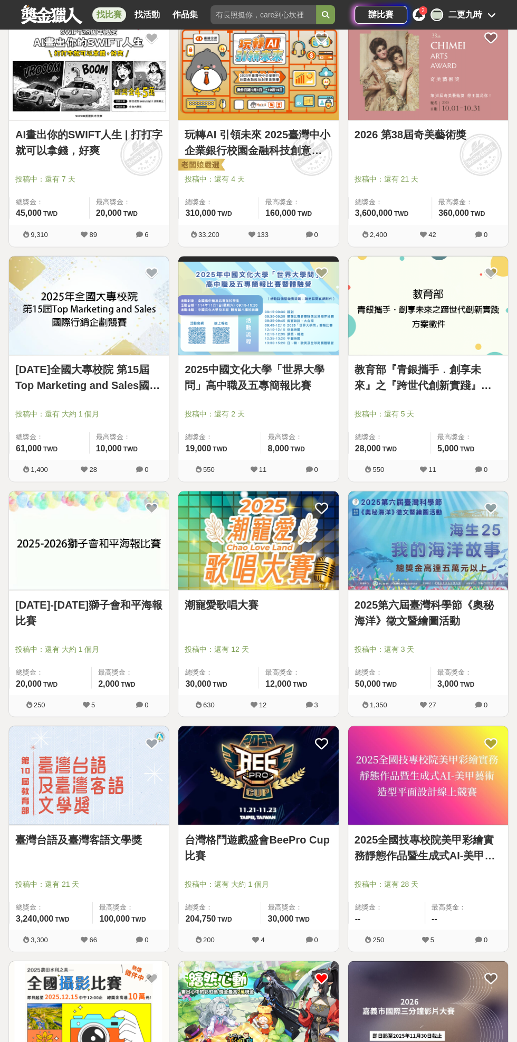
click at [62, 832] on link "臺灣台語及臺灣客語文學獎" at bounding box center [88, 840] width 147 height 16
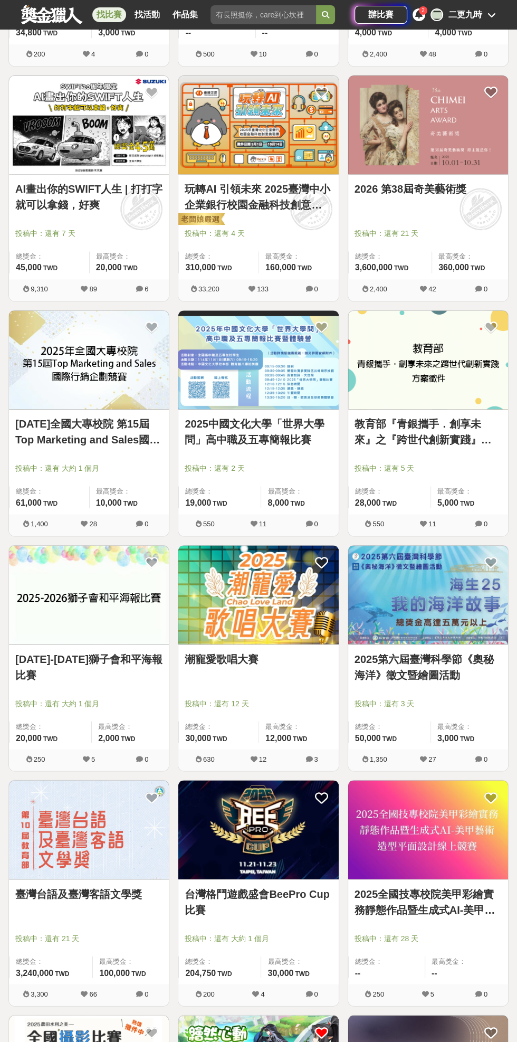
scroll to position [17137, 0]
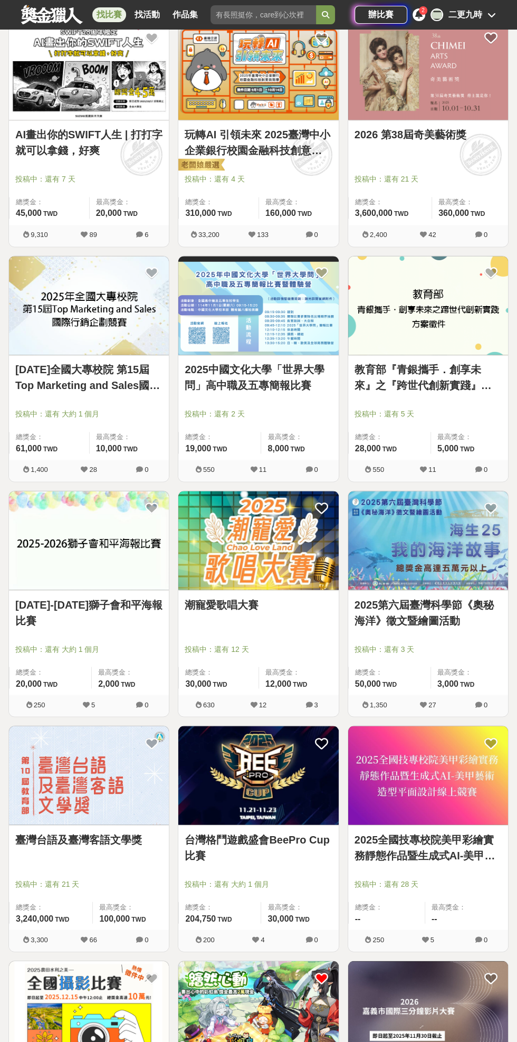
click at [64, 832] on link "臺灣台語及臺灣客語文學獎" at bounding box center [88, 840] width 147 height 16
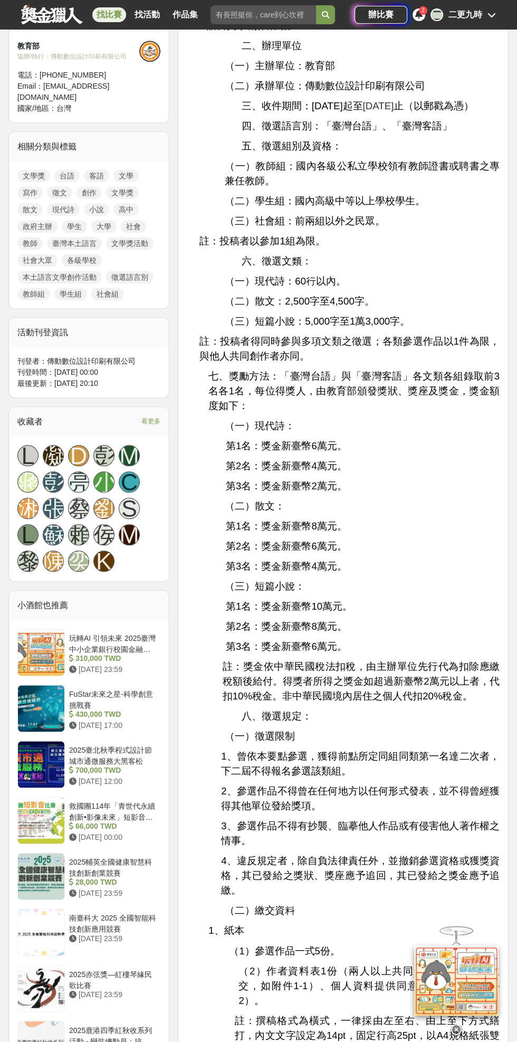
scroll to position [422, 0]
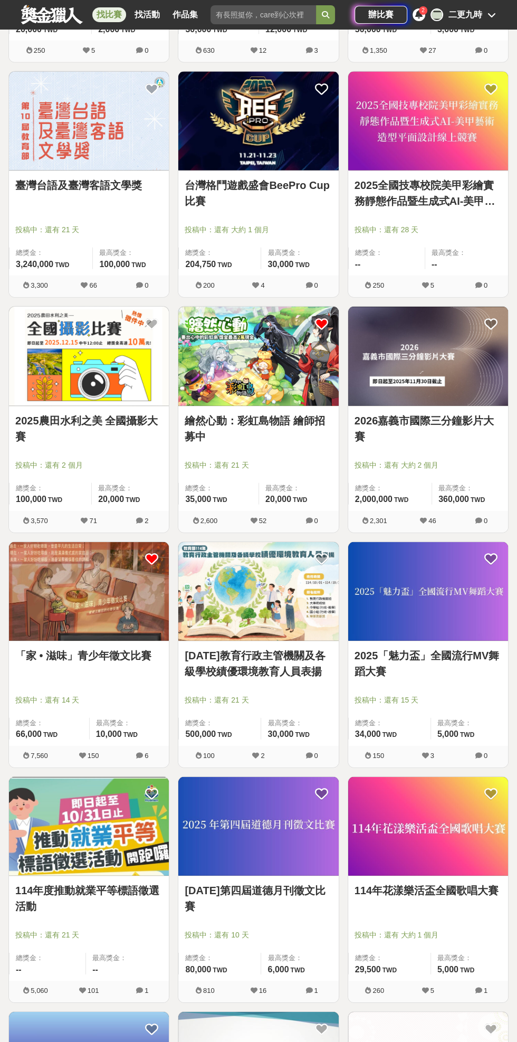
scroll to position [17801, 0]
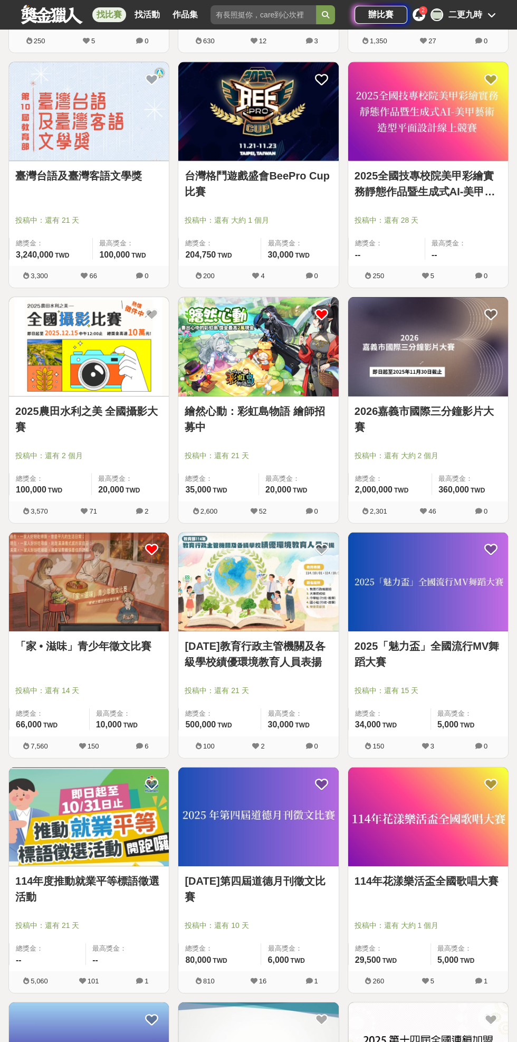
click at [130, 816] on img at bounding box center [89, 817] width 160 height 99
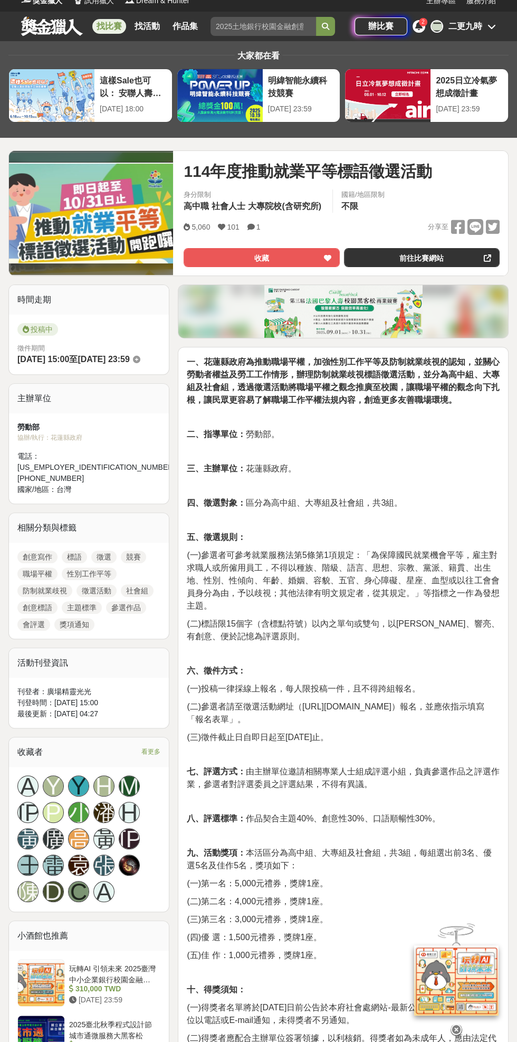
scroll to position [16, 0]
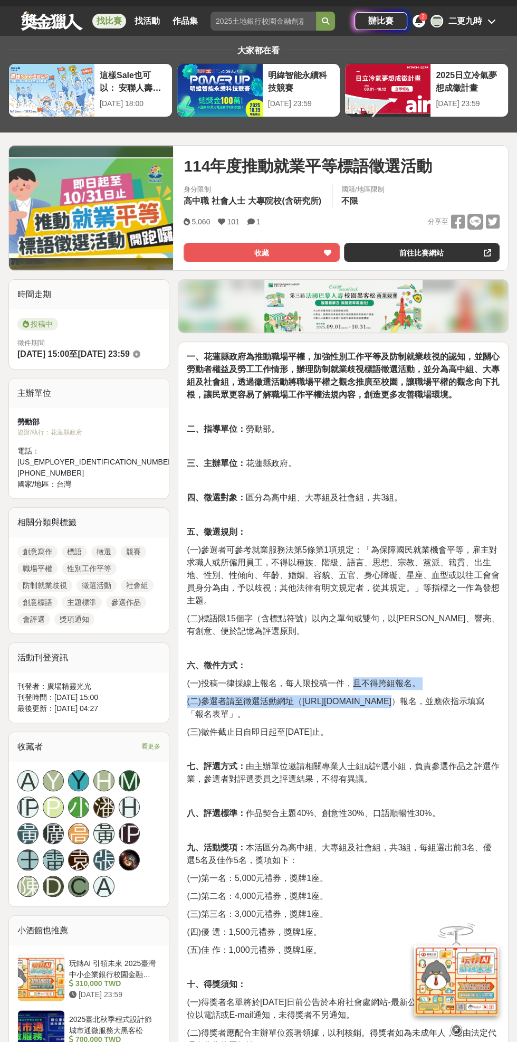
click at [321, 798] on p at bounding box center [343, 796] width 313 height 11
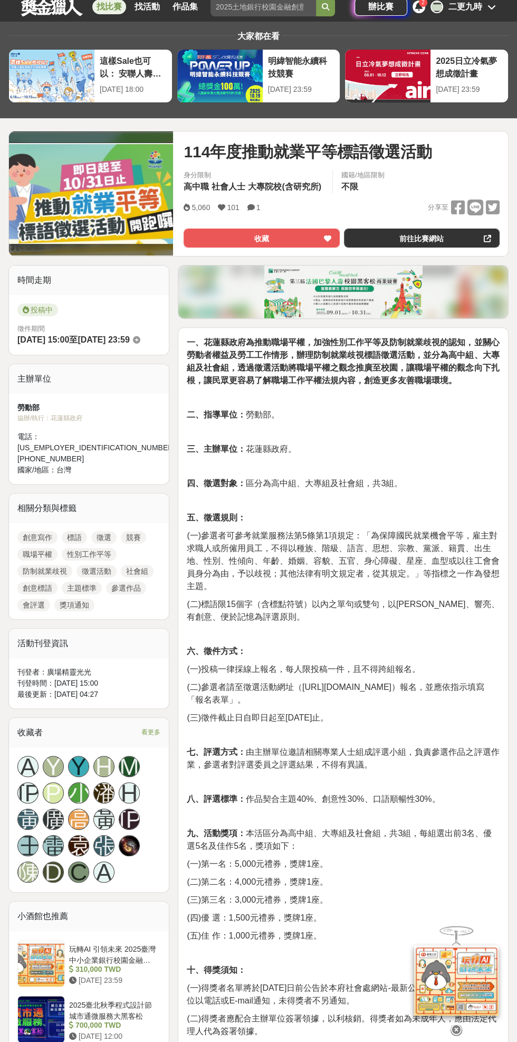
scroll to position [0, 0]
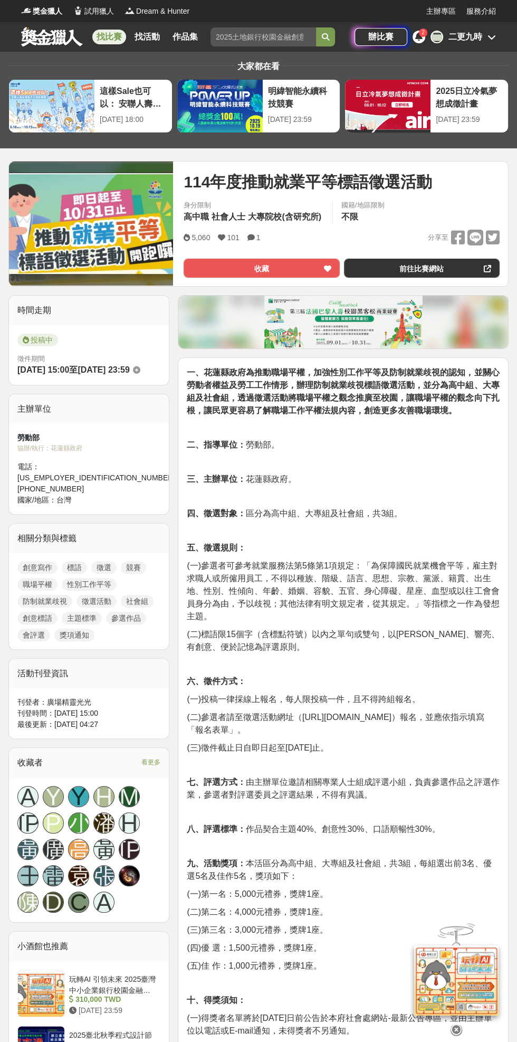
click at [388, 271] on link "前往比賽網站" at bounding box center [422, 268] width 156 height 19
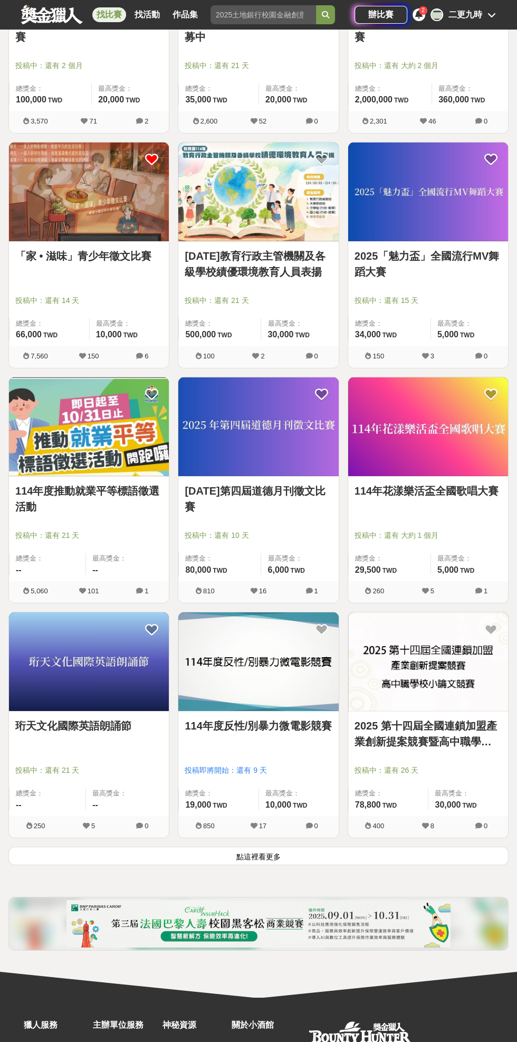
scroll to position [18196, 0]
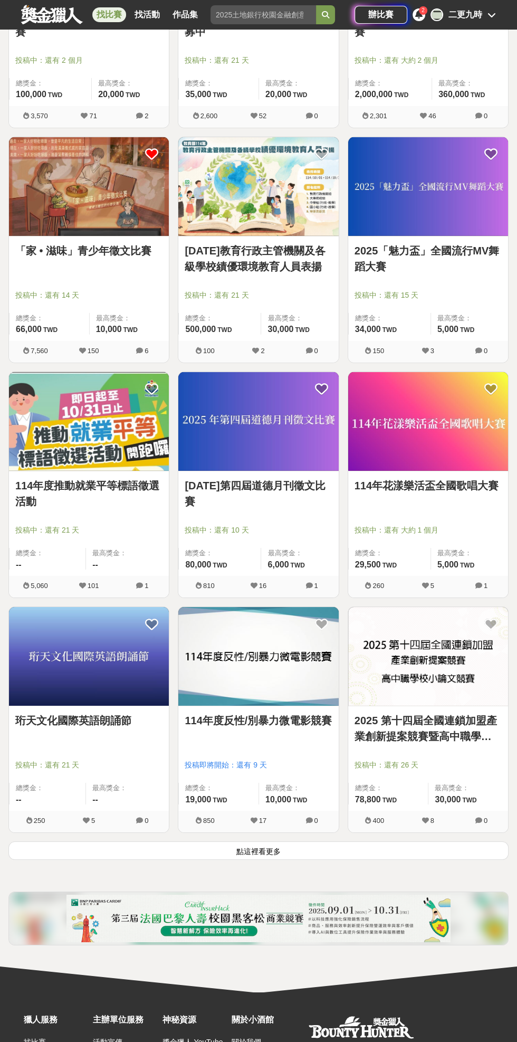
click at [418, 842] on button "點這裡看更多" at bounding box center [258, 851] width 501 height 18
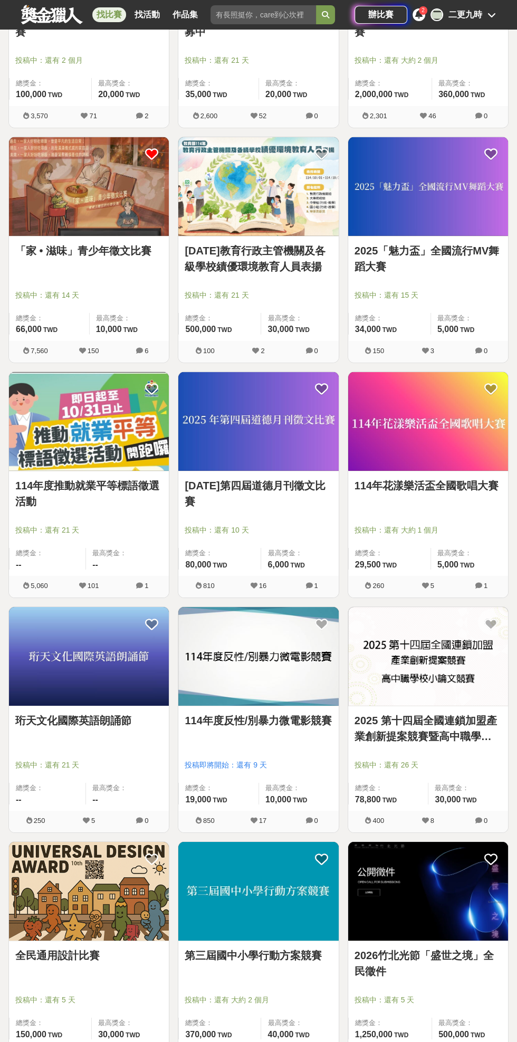
click at [298, 681] on img at bounding box center [258, 656] width 160 height 99
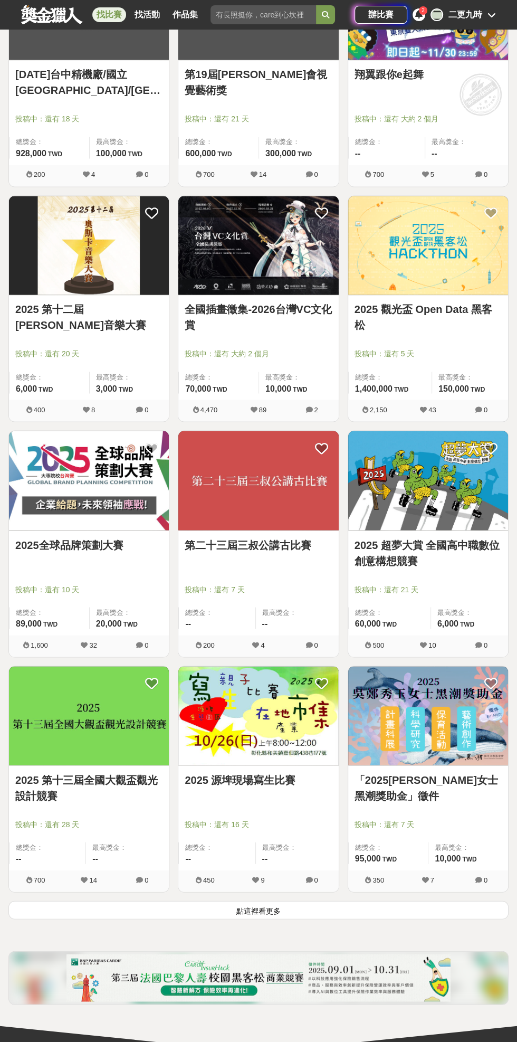
scroll to position [20024, 0]
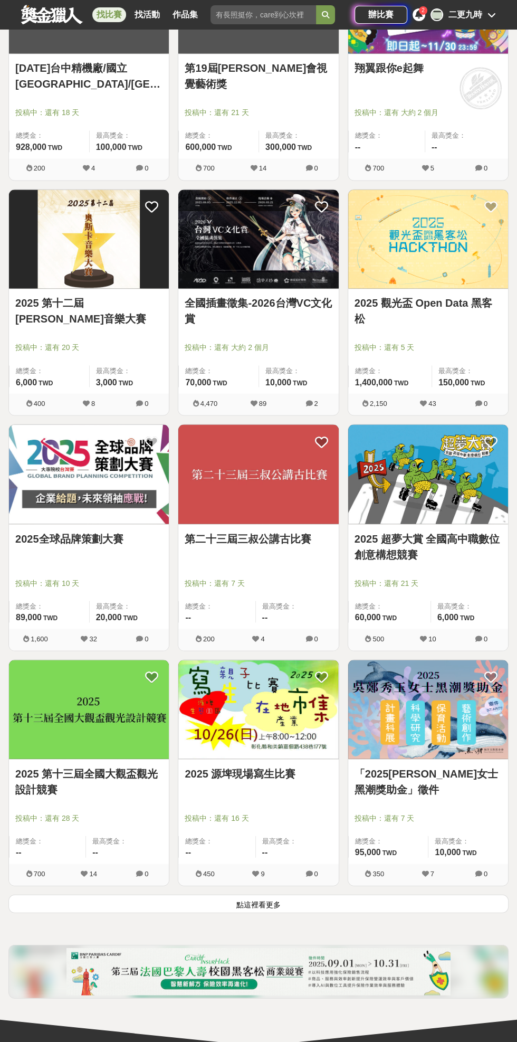
click at [430, 895] on button "點這裡看更多" at bounding box center [258, 904] width 501 height 18
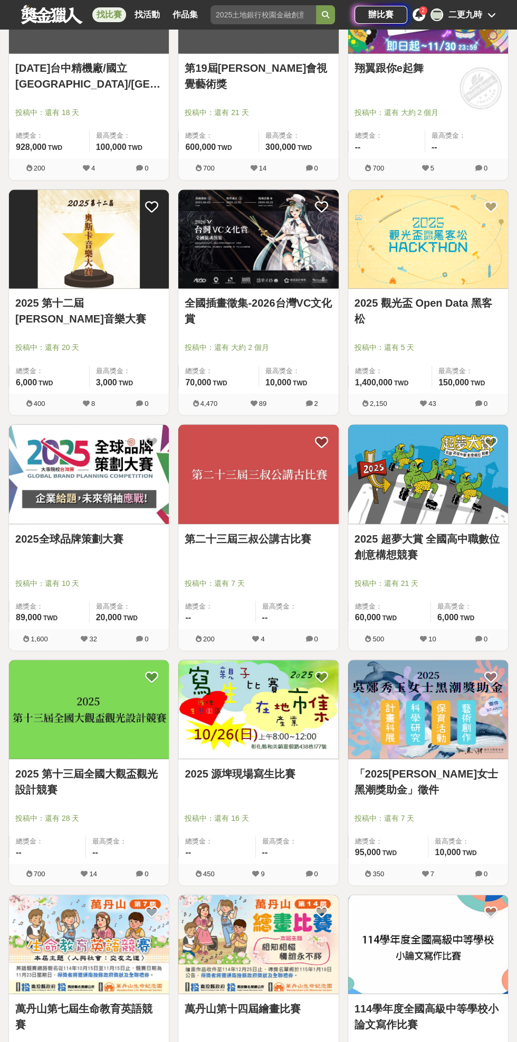
click at [441, 776] on link "「2025吳鄭秀玉女士黑潮獎助金」徵件" at bounding box center [428, 782] width 147 height 32
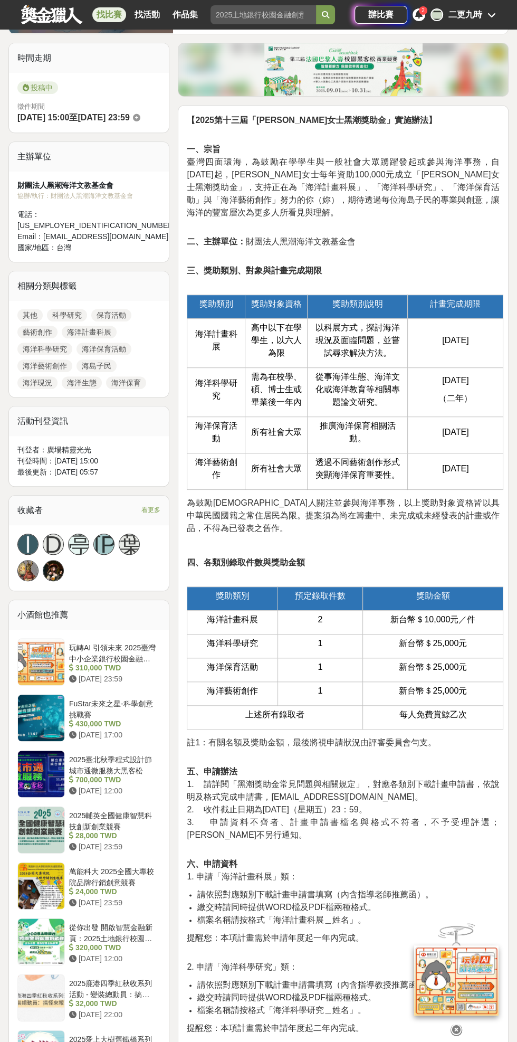
scroll to position [289, 0]
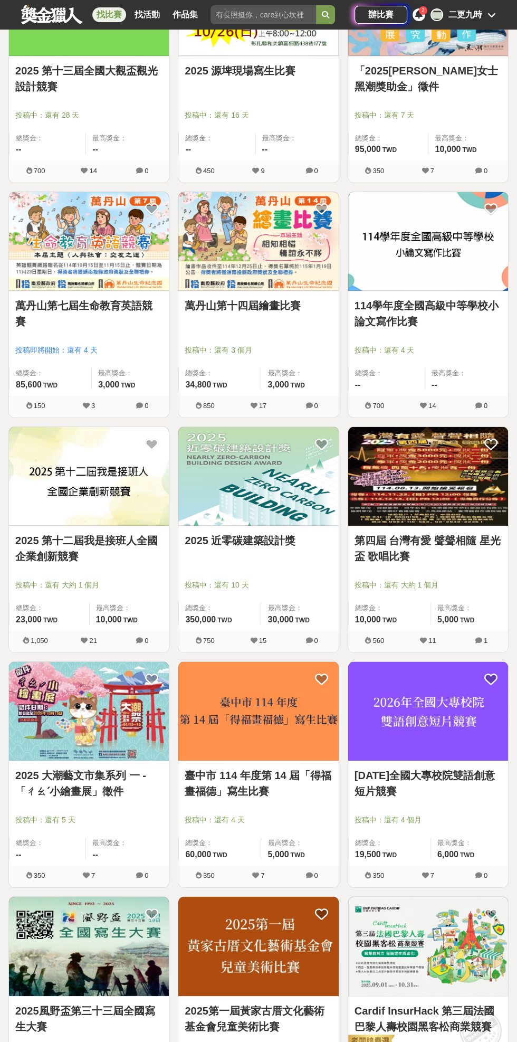
scroll to position [20729, 0]
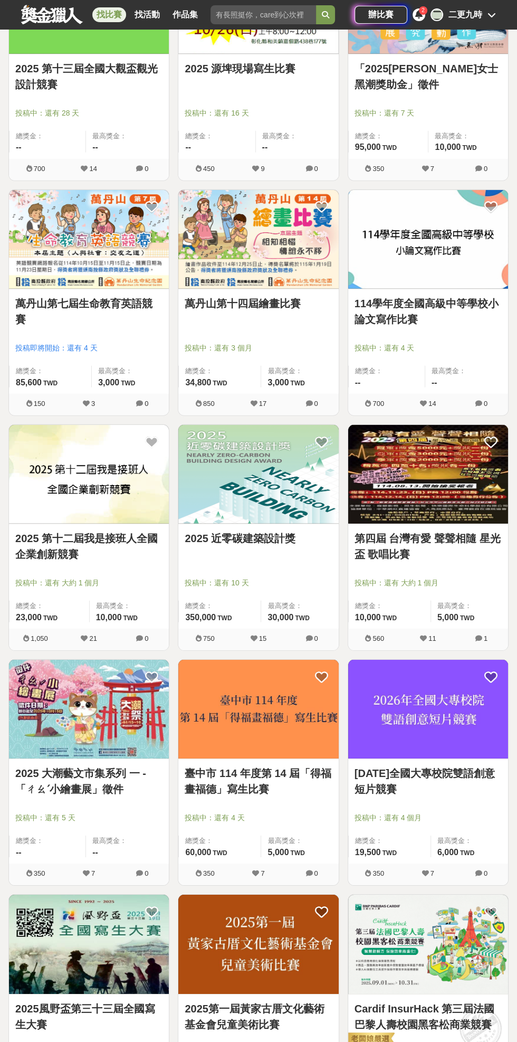
click at [431, 771] on link "2026年全國大專校院雙語創意短片競賽" at bounding box center [428, 782] width 147 height 32
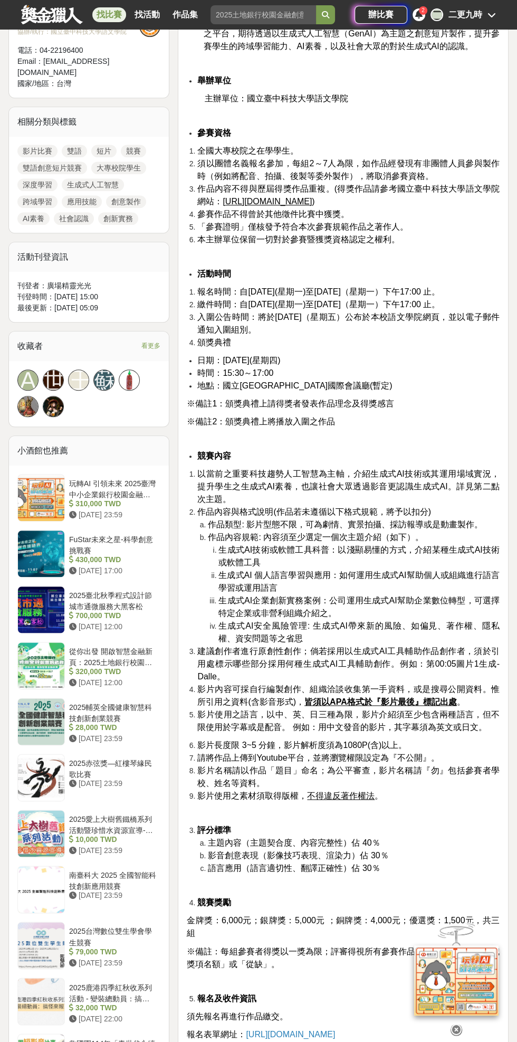
scroll to position [420, 0]
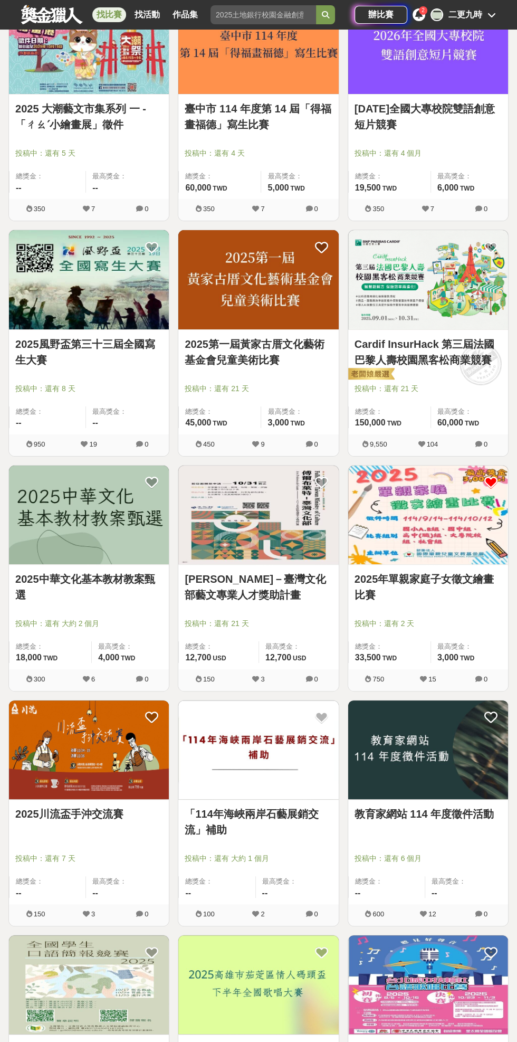
scroll to position [21468, 0]
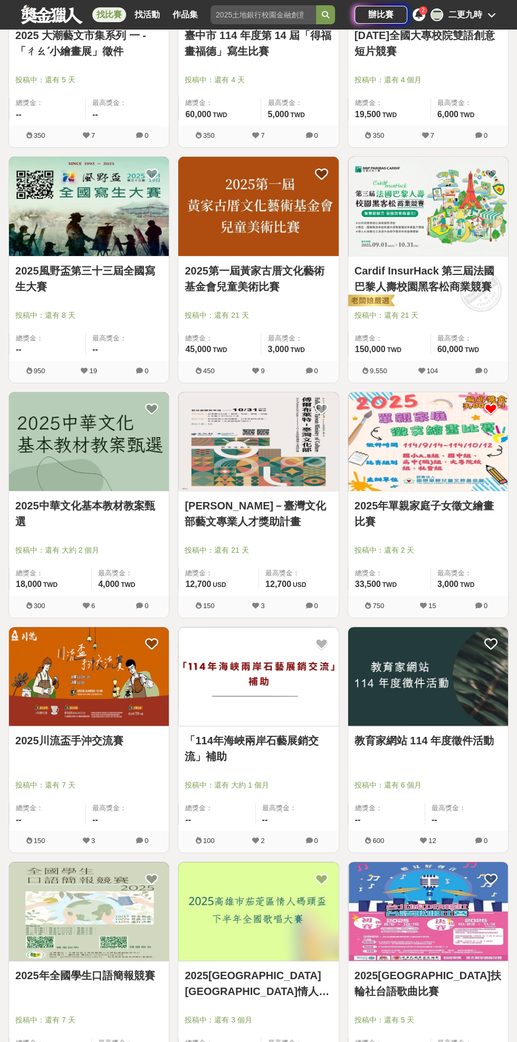
click at [30, 968] on link "2025年全國學生口語簡報競賽" at bounding box center [88, 976] width 147 height 16
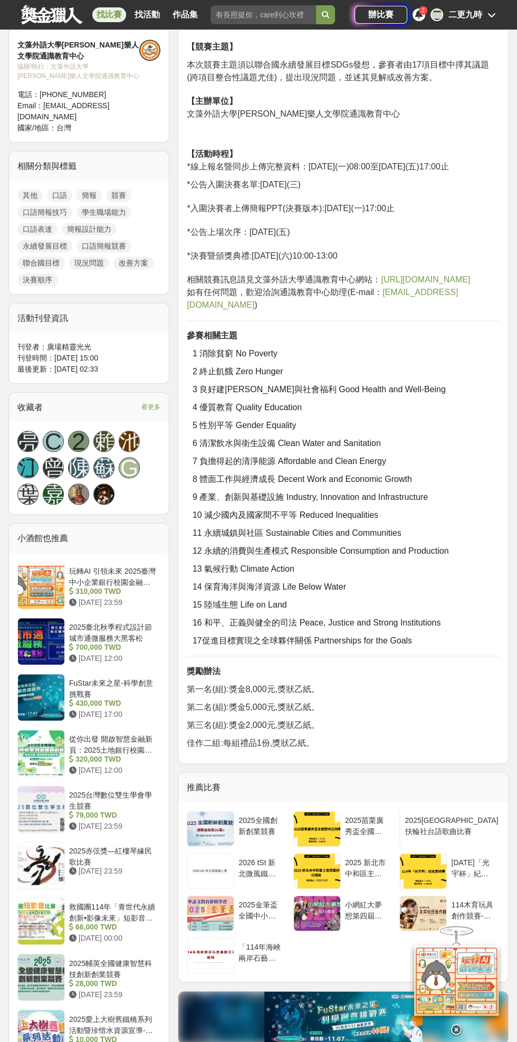
scroll to position [710, 0]
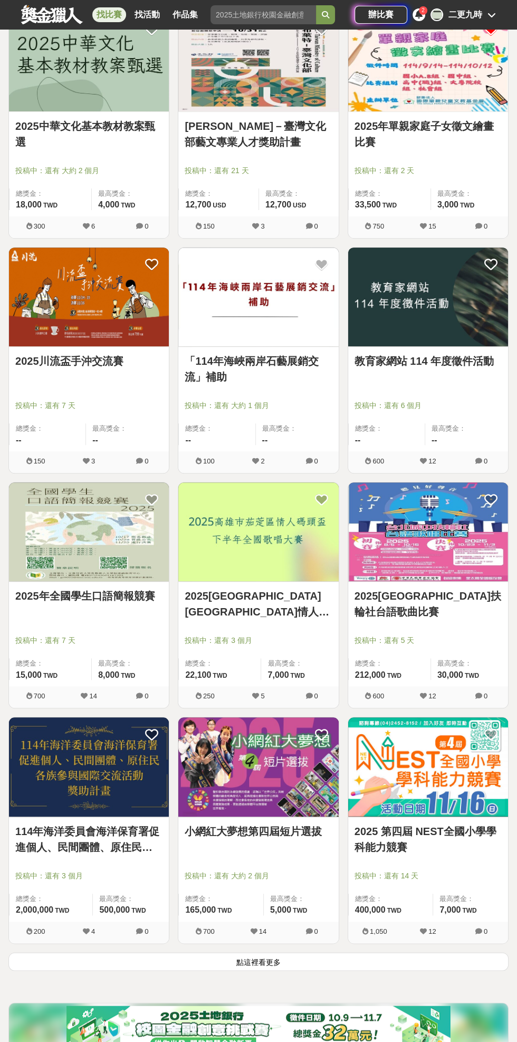
scroll to position [21965, 0]
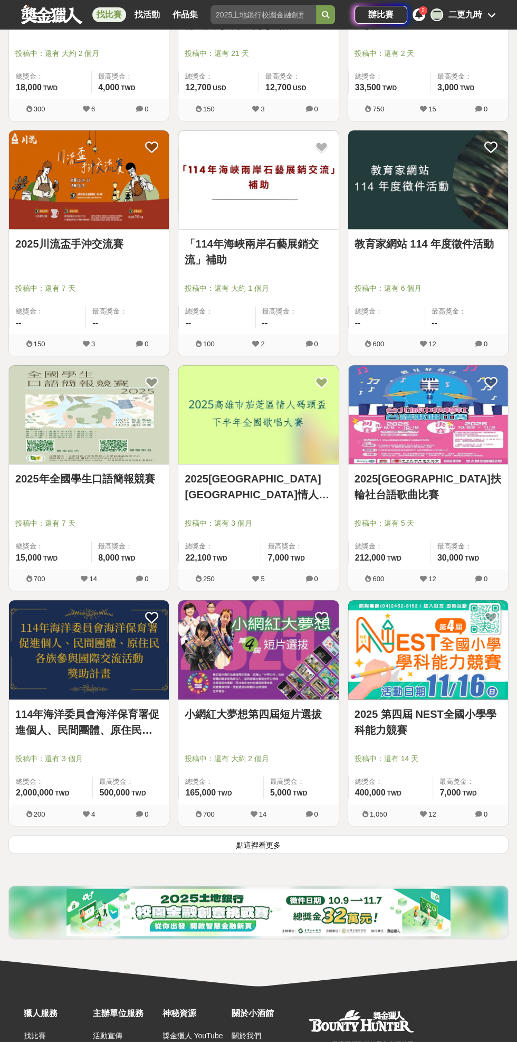
click at [431, 835] on button "點這裡看更多" at bounding box center [258, 844] width 501 height 18
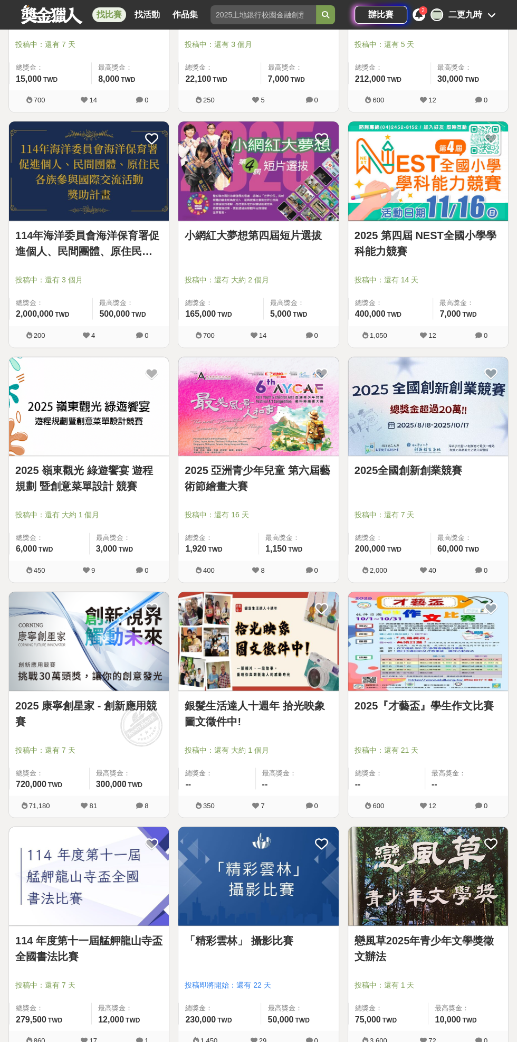
scroll to position [22445, 0]
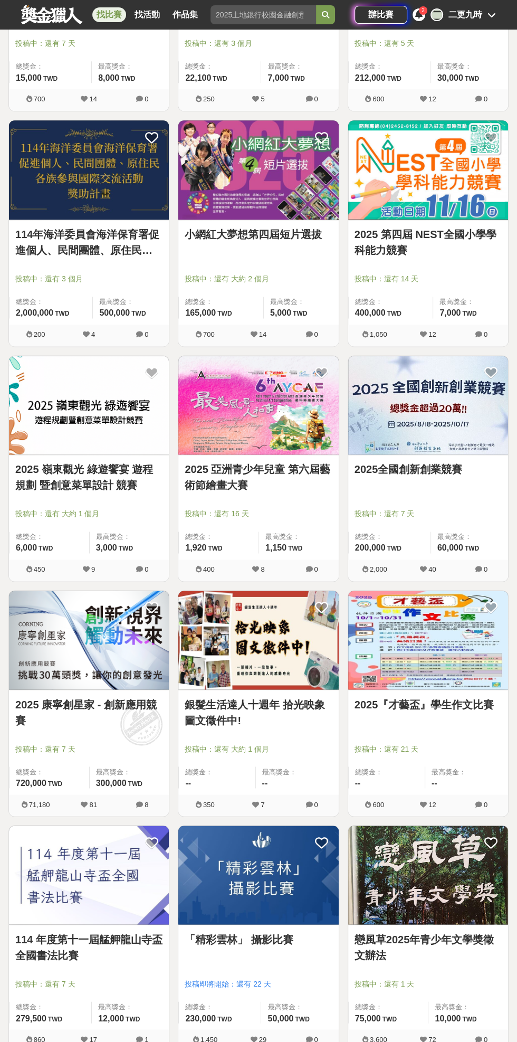
click at [479, 647] on img at bounding box center [429, 640] width 160 height 99
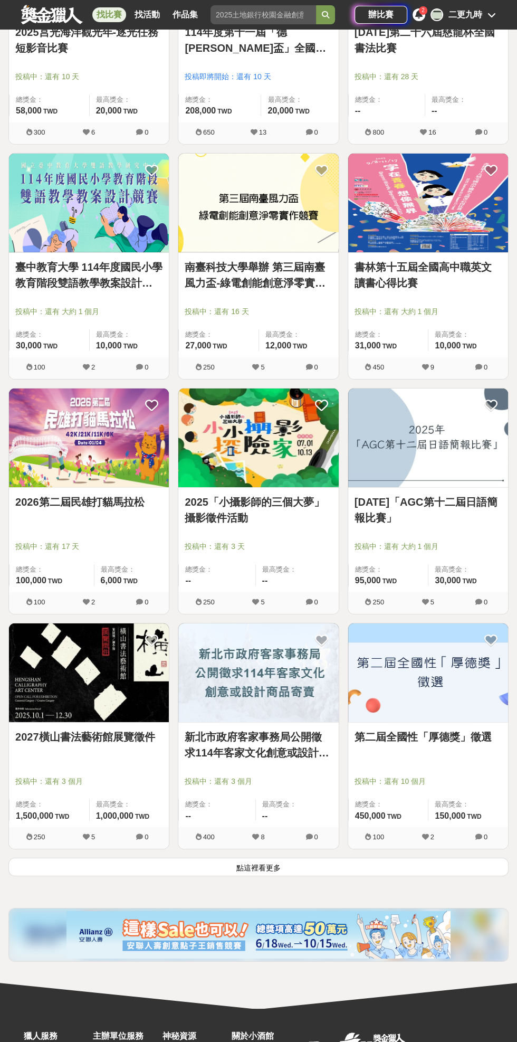
scroll to position [23822, 0]
click at [397, 858] on button "點這裡看更多" at bounding box center [258, 867] width 501 height 18
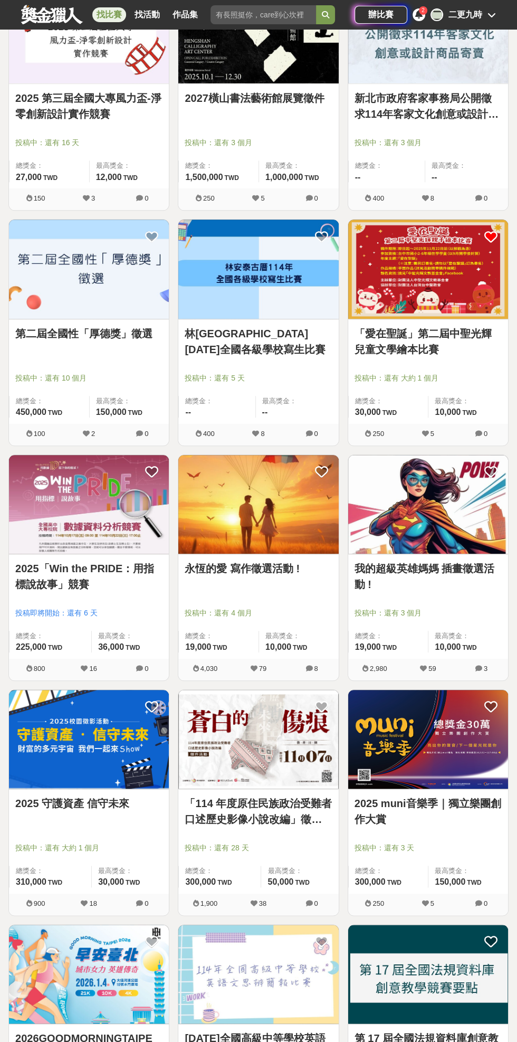
scroll to position [24698, 0]
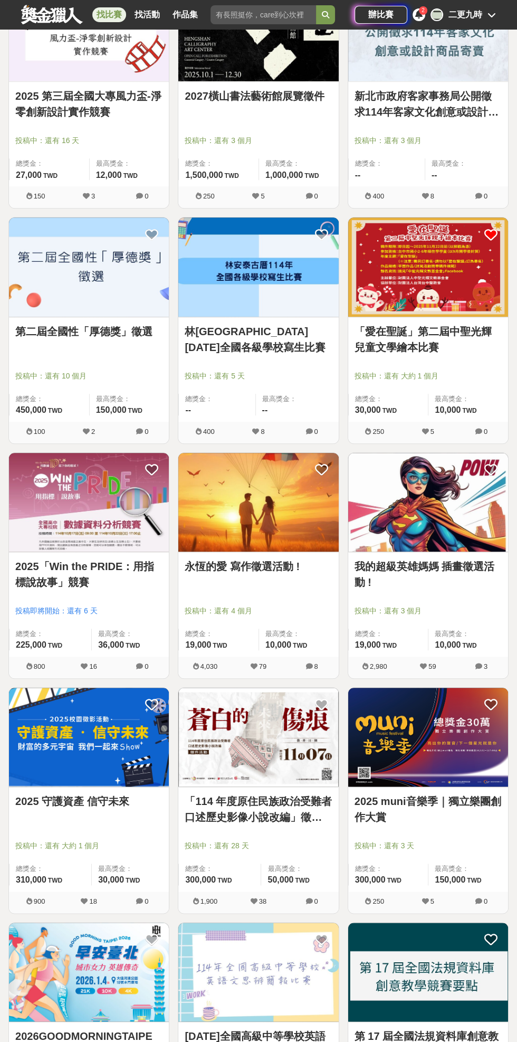
click at [71, 794] on link "2025 守護資產 信守未來" at bounding box center [88, 802] width 147 height 16
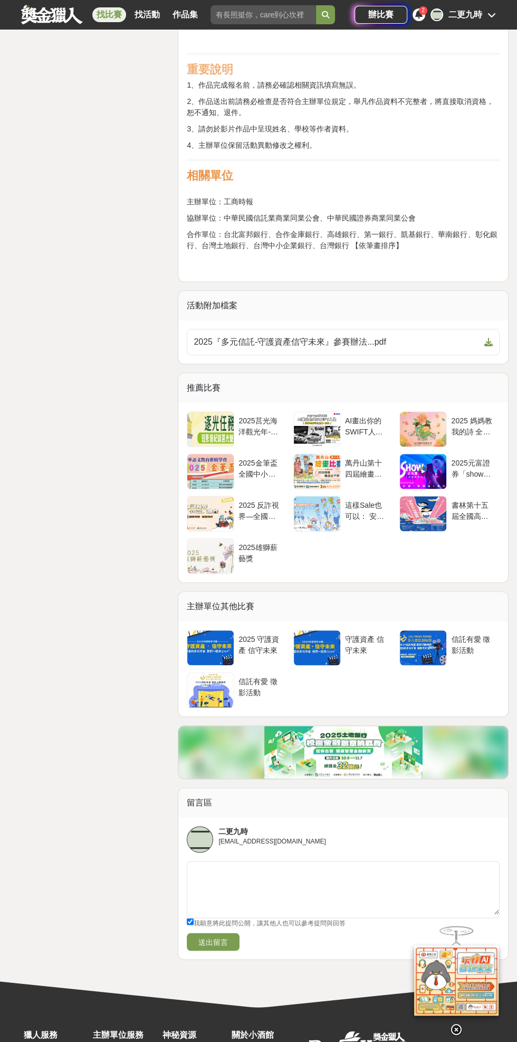
scroll to position [3232, 0]
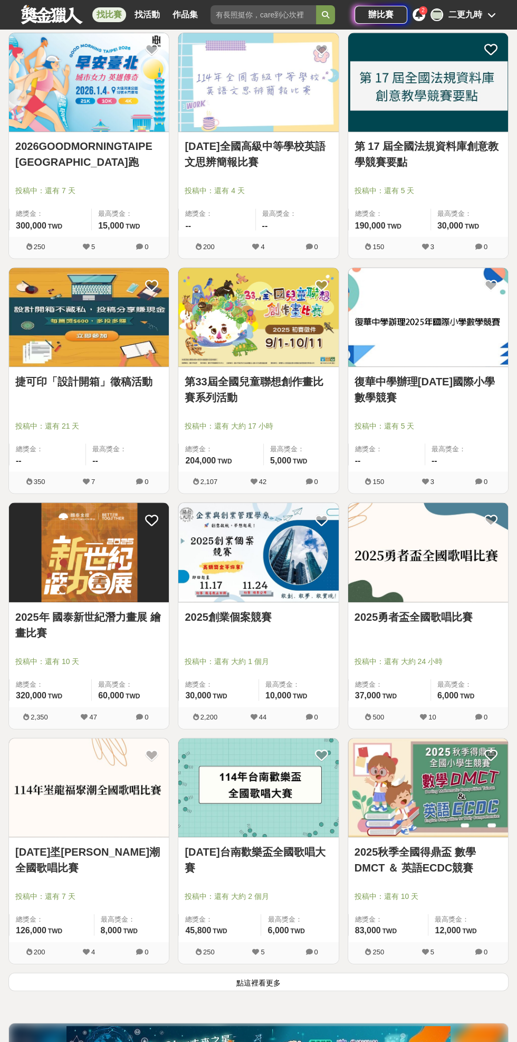
scroll to position [25723, 0]
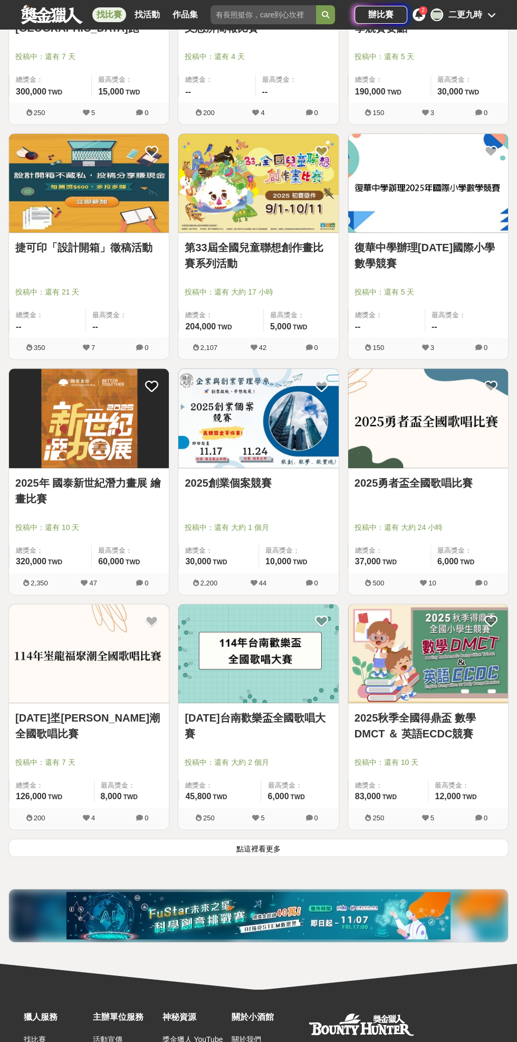
click at [354, 839] on button "點這裡看更多" at bounding box center [258, 848] width 501 height 18
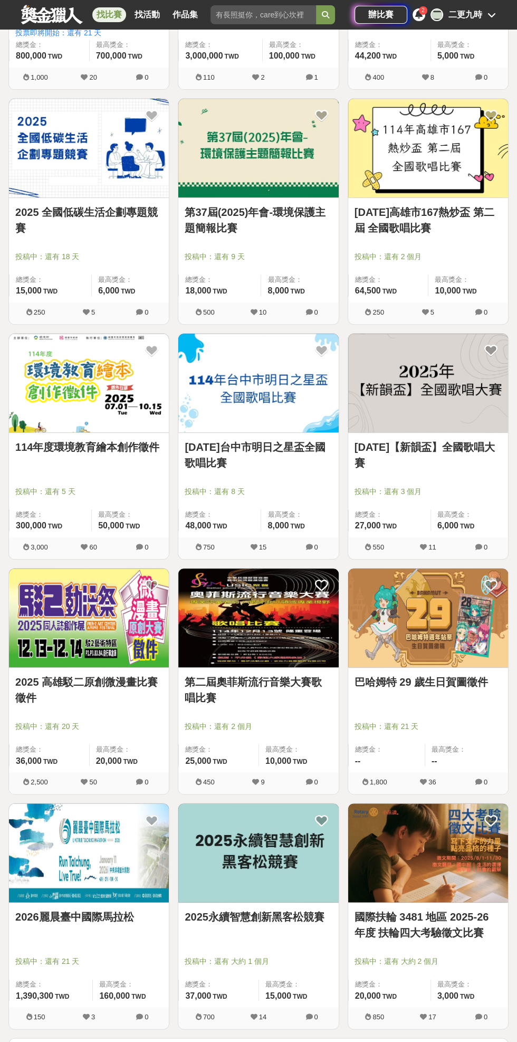
scroll to position [27407, 0]
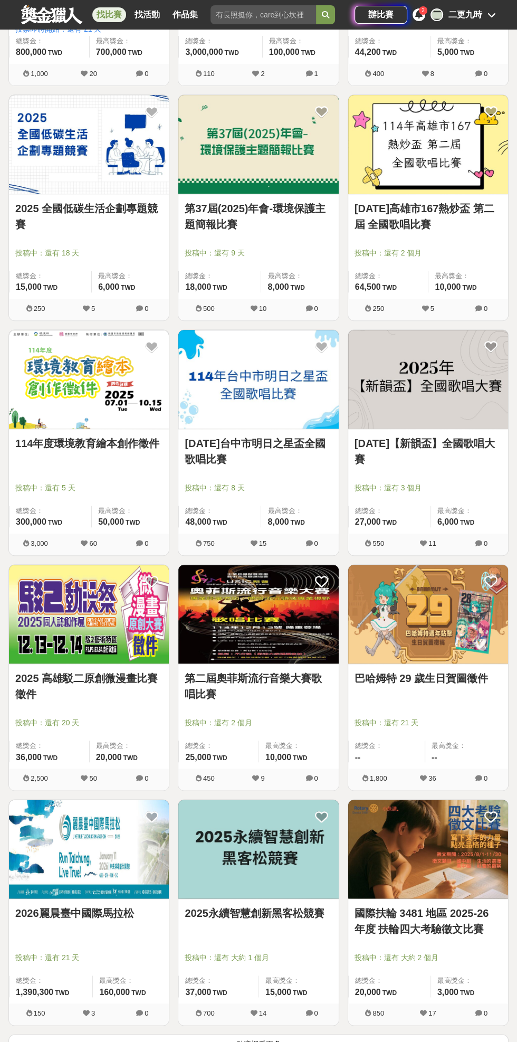
click at [297, 1034] on button "點這裡看更多" at bounding box center [258, 1043] width 501 height 18
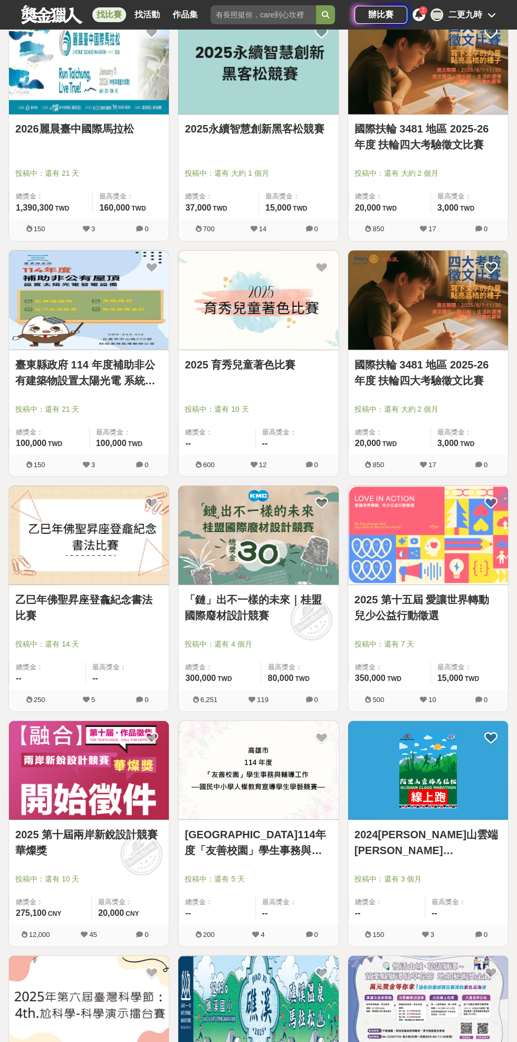
scroll to position [28195, 0]
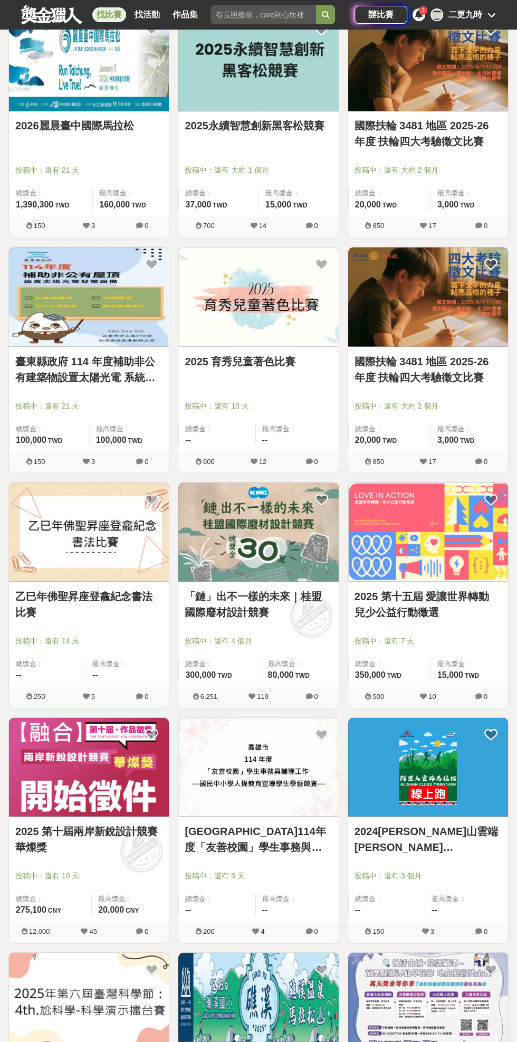
click at [464, 353] on link "國際扶輪 3481 地區 2025-26 年度 扶輪四大考驗徵文比賽" at bounding box center [428, 369] width 147 height 32
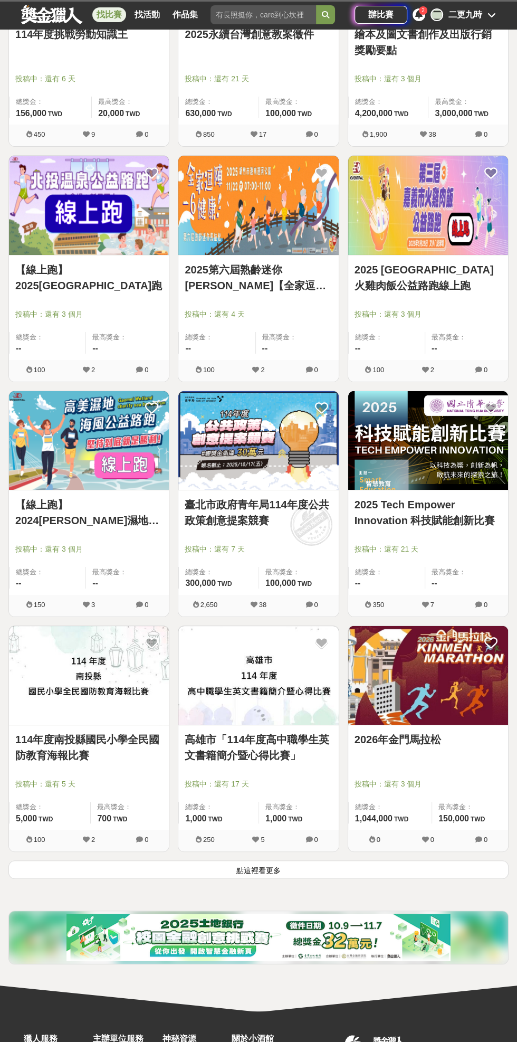
scroll to position [29480, 0]
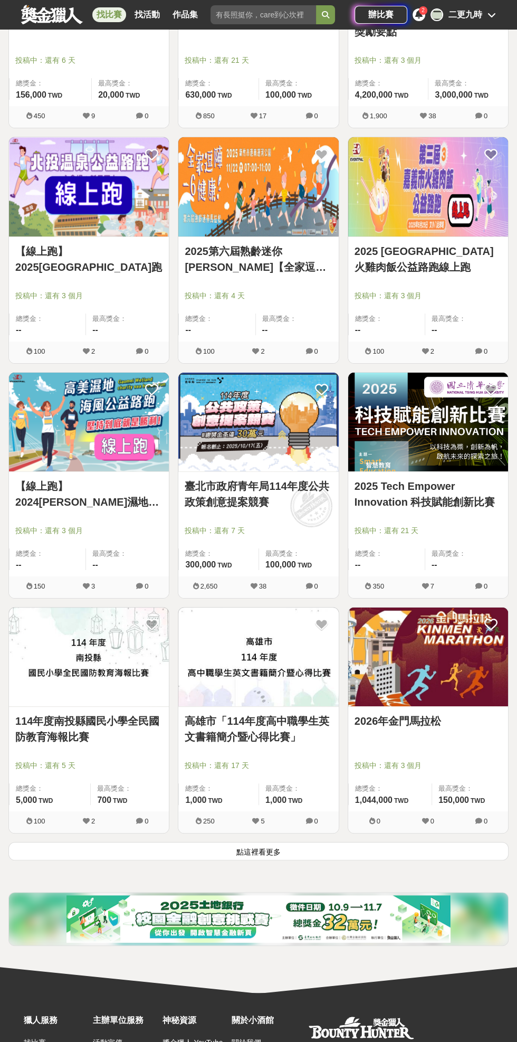
click at [77, 842] on button "點這裡看更多" at bounding box center [258, 851] width 501 height 18
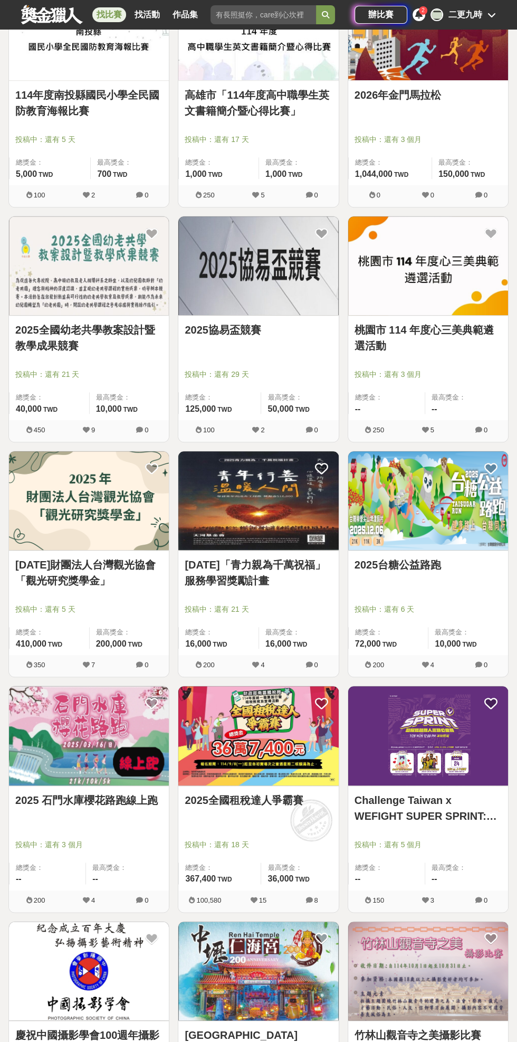
scroll to position [30107, 0]
click at [44, 557] on link "2025 年財團法人台灣觀光協會「觀光研究獎學金」" at bounding box center [88, 573] width 147 height 32
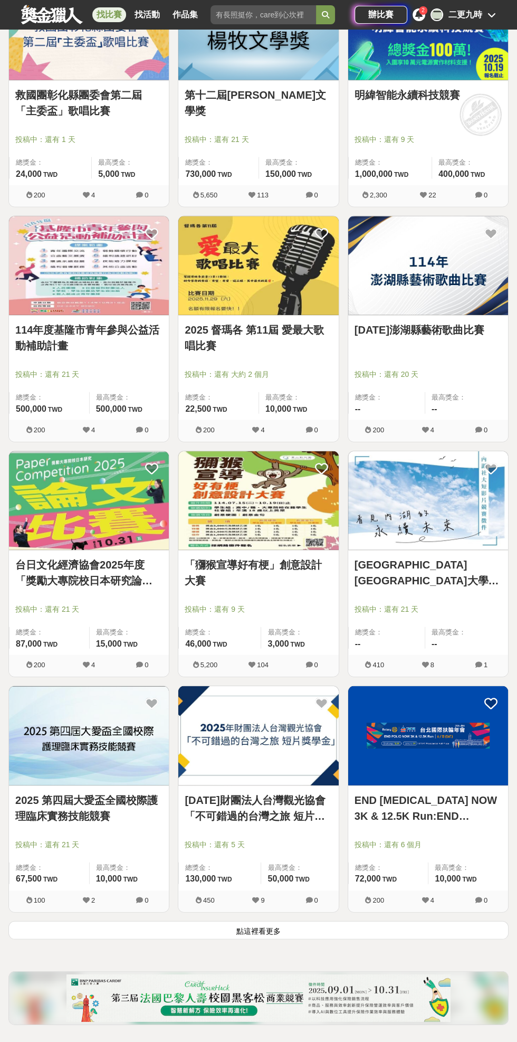
scroll to position [31359, 0]
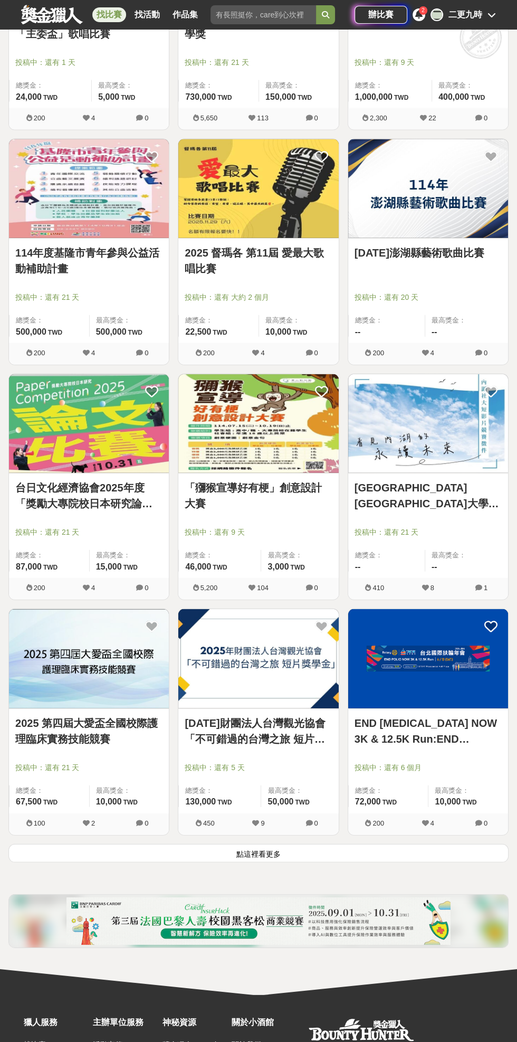
click at [119, 844] on button "點這裡看更多" at bounding box center [258, 853] width 501 height 18
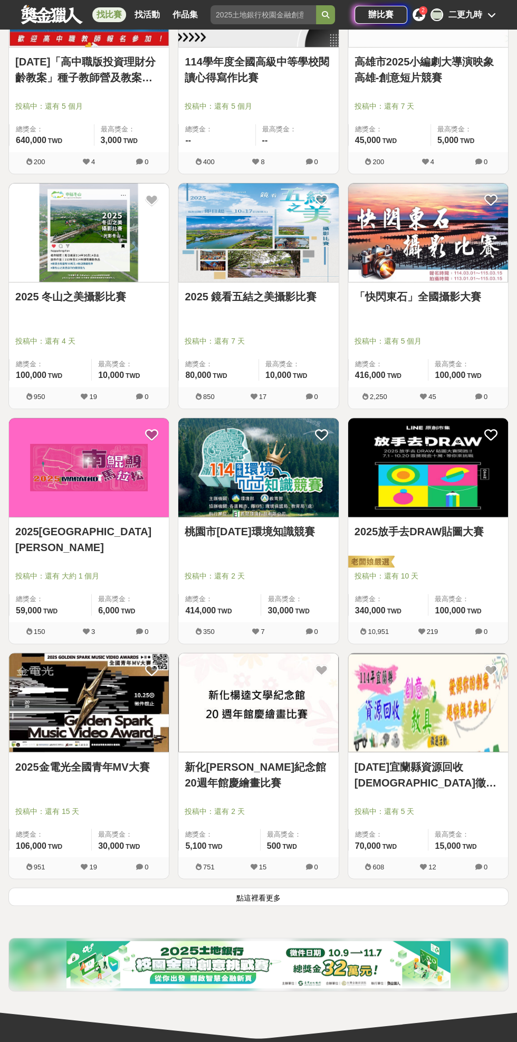
scroll to position [33238, 0]
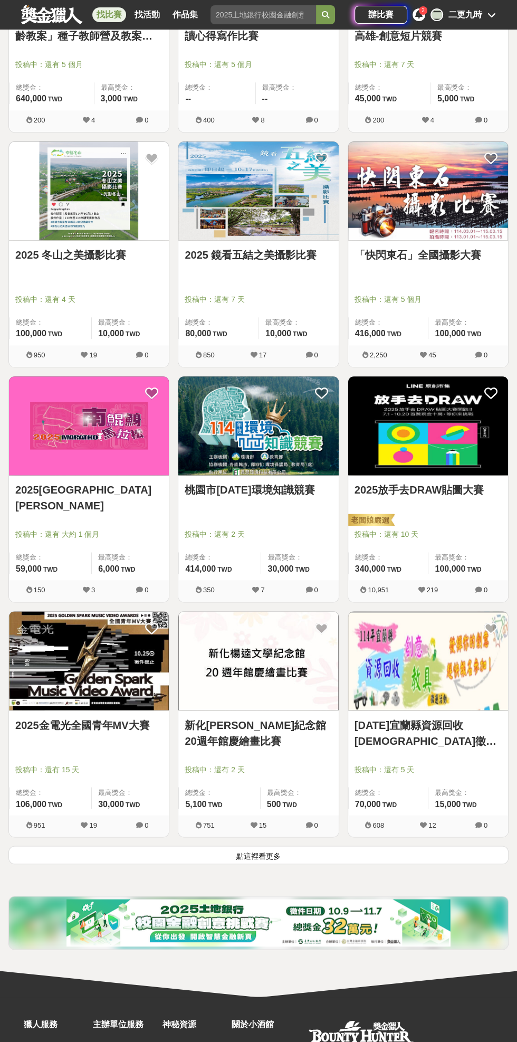
click at [109, 846] on button "點這裡看更多" at bounding box center [258, 855] width 501 height 18
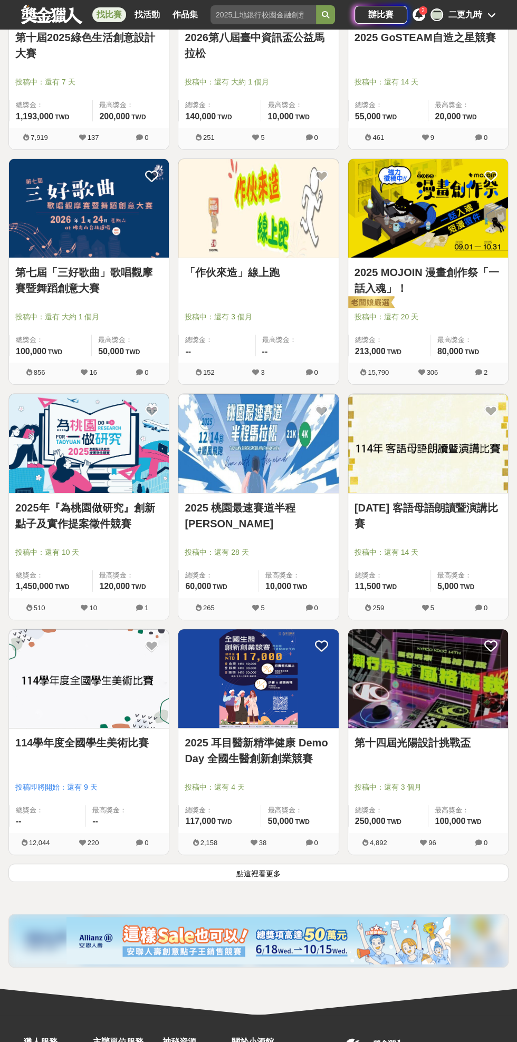
scroll to position [35117, 0]
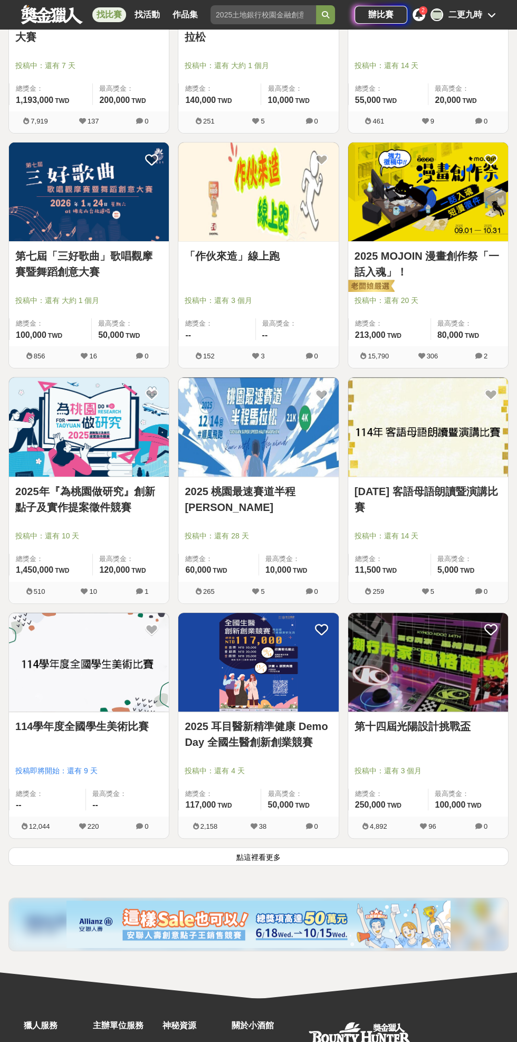
click at [107, 848] on button "點這裡看更多" at bounding box center [258, 857] width 501 height 18
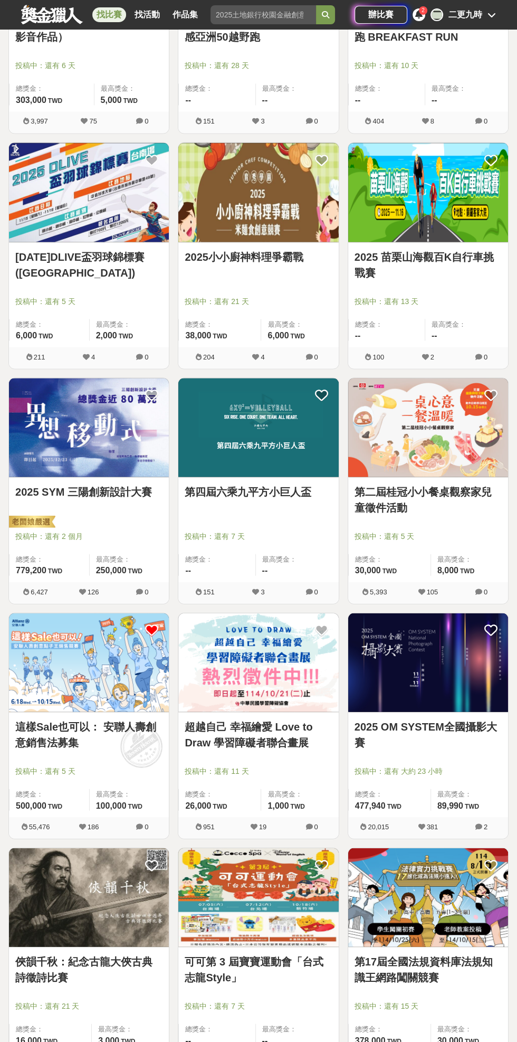
scroll to position [36996, 0]
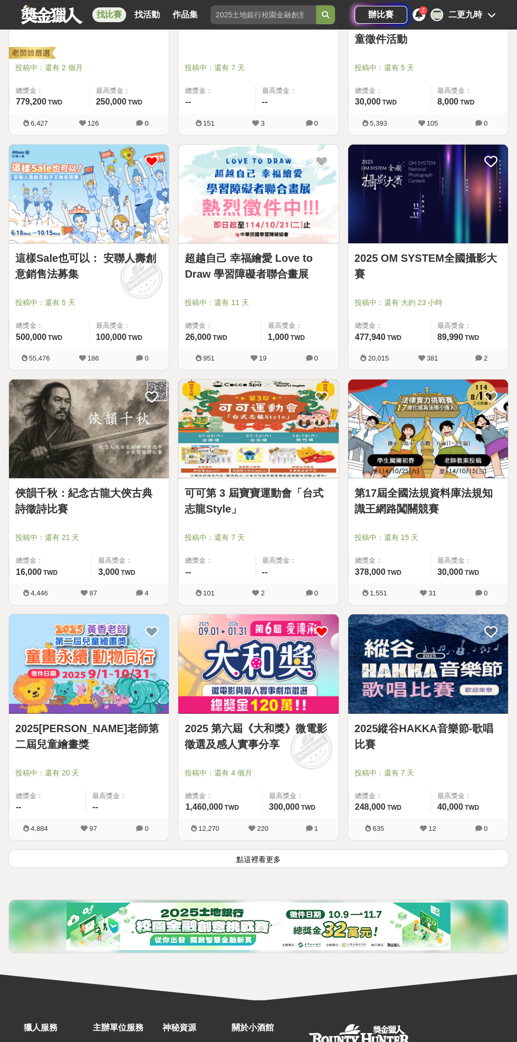
click at [392, 850] on button "點這裡看更多" at bounding box center [258, 859] width 501 height 18
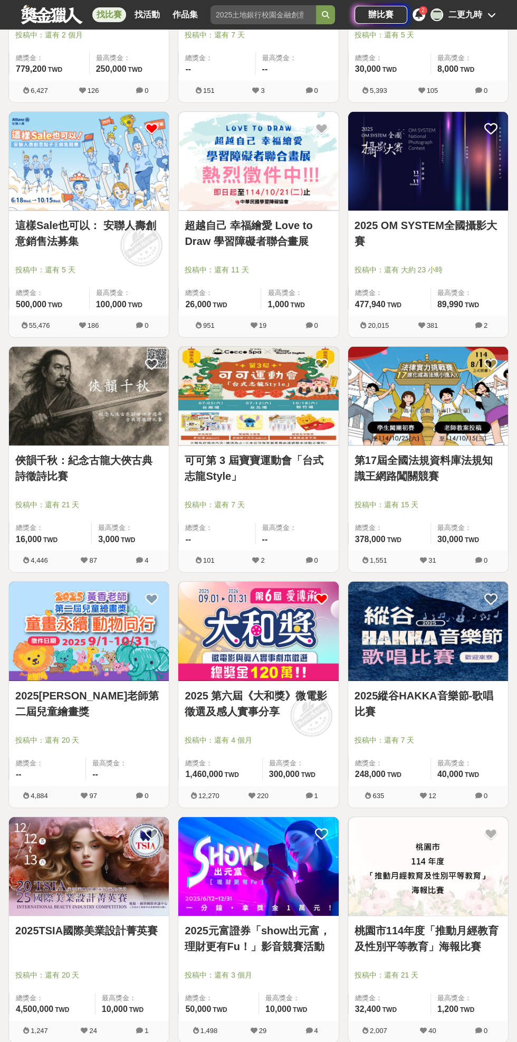
scroll to position [37086, 0]
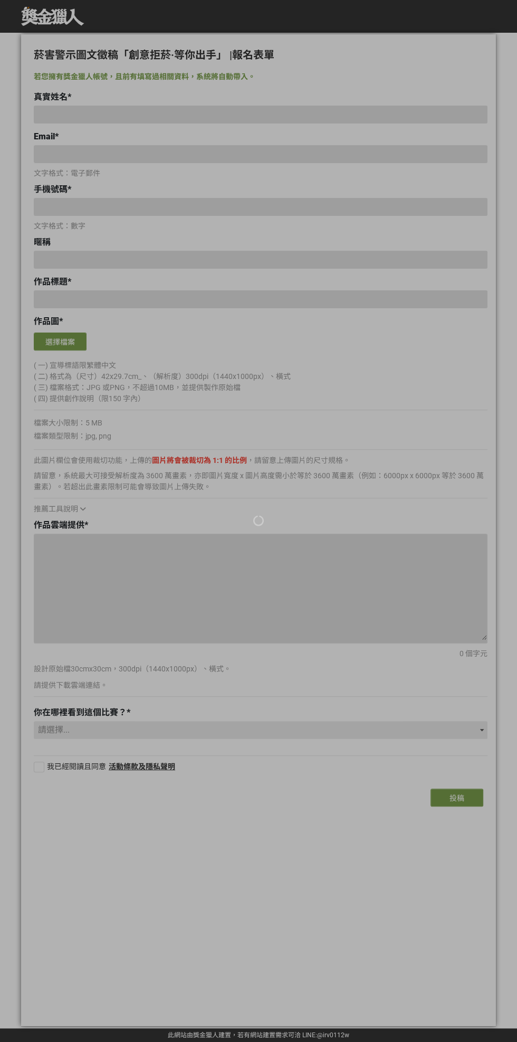
type input "[EMAIL_ADDRESS][DOMAIN_NAME]"
type input "0910359181"
type input "二更九時"
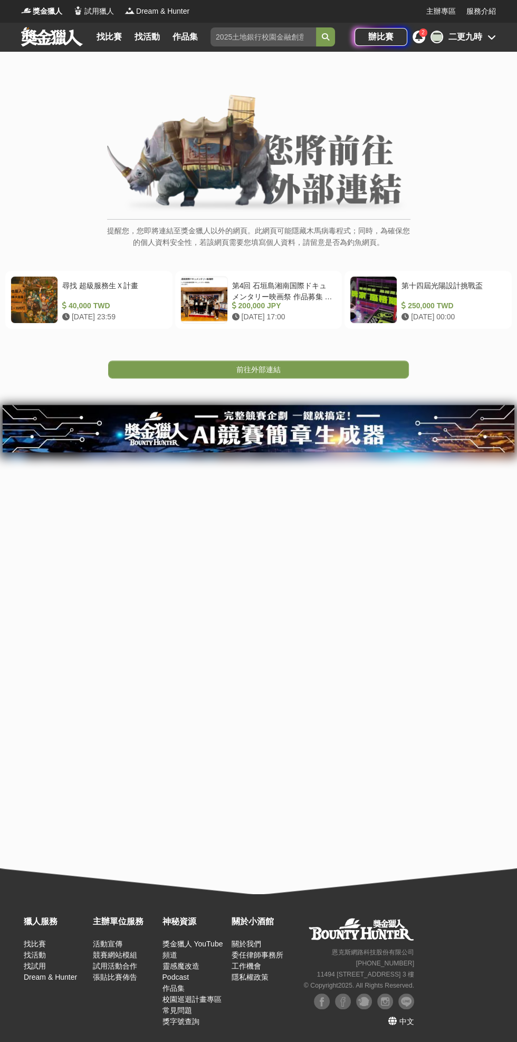
click at [343, 364] on link "前往外部連結" at bounding box center [258, 370] width 301 height 18
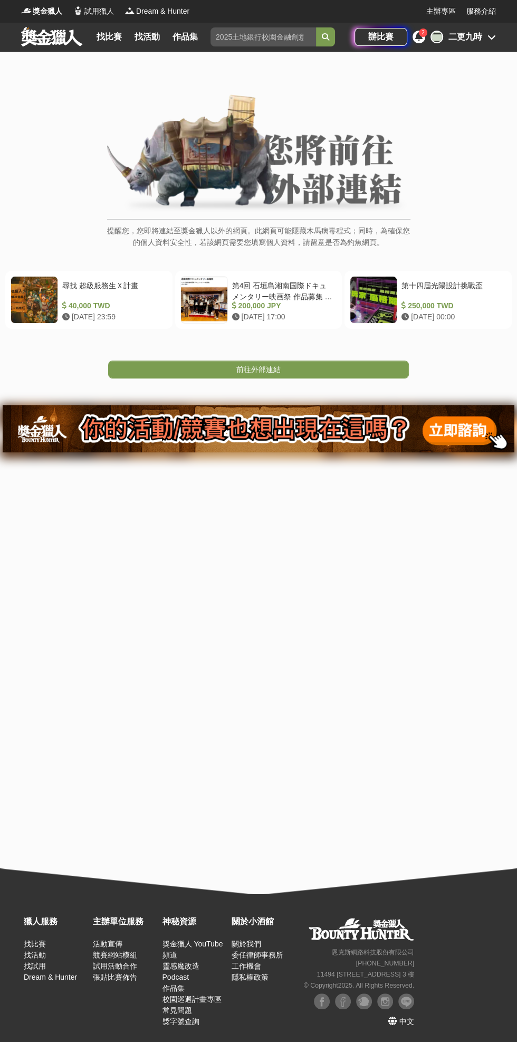
click at [166, 365] on link "前往外部連結" at bounding box center [258, 370] width 301 height 18
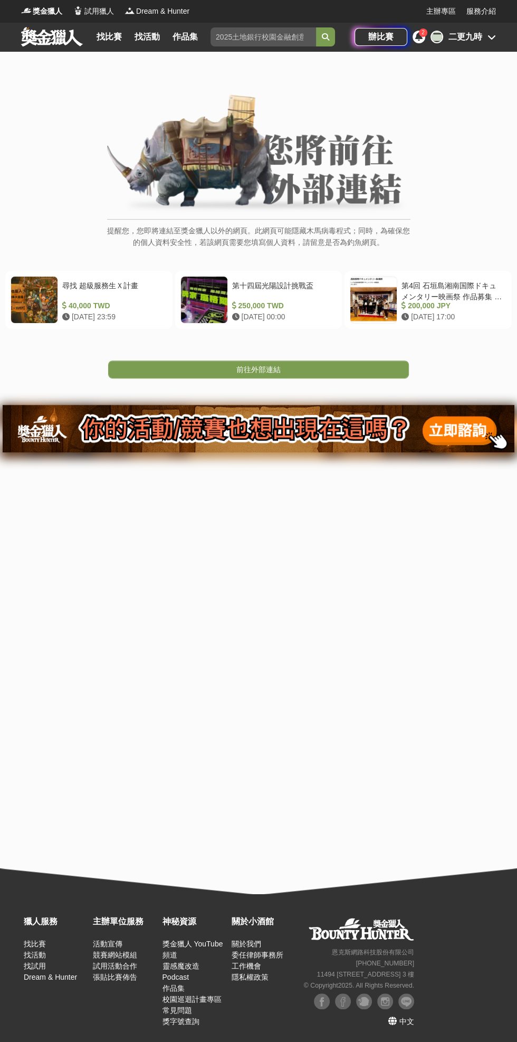
click at [231, 366] on link "前往外部連結" at bounding box center [258, 370] width 301 height 18
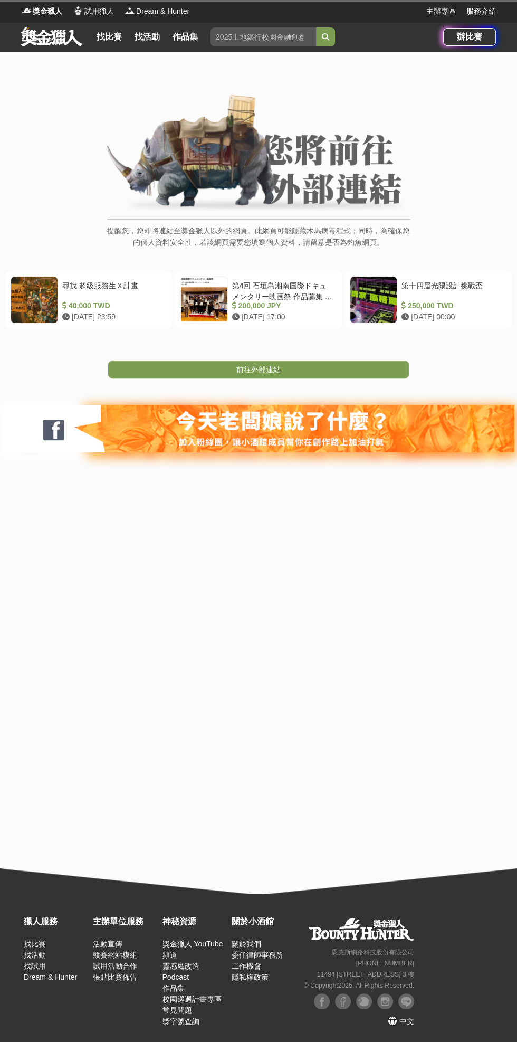
click at [201, 375] on link "前往外部連結" at bounding box center [258, 370] width 301 height 18
